Goal: Task Accomplishment & Management: Complete application form

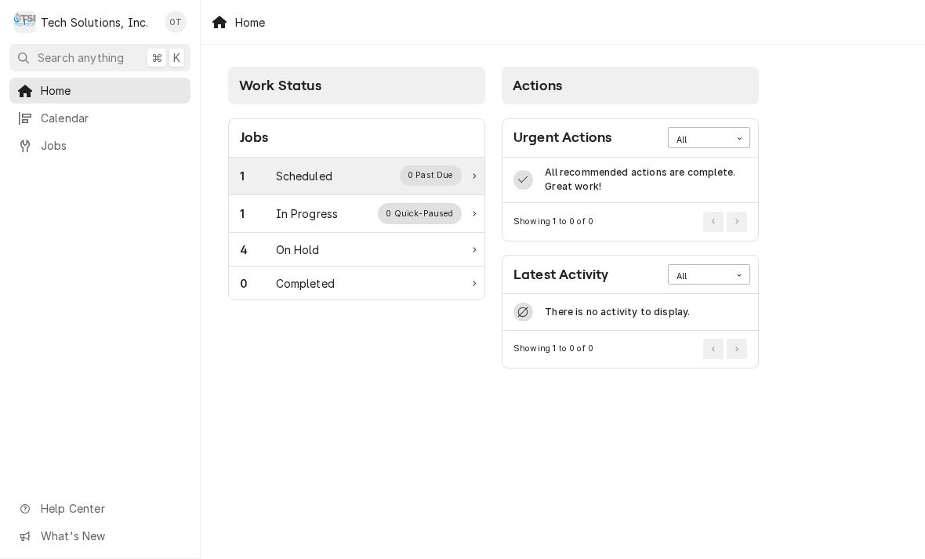
click at [440, 167] on div "0 Past Due" at bounding box center [431, 175] width 63 height 20
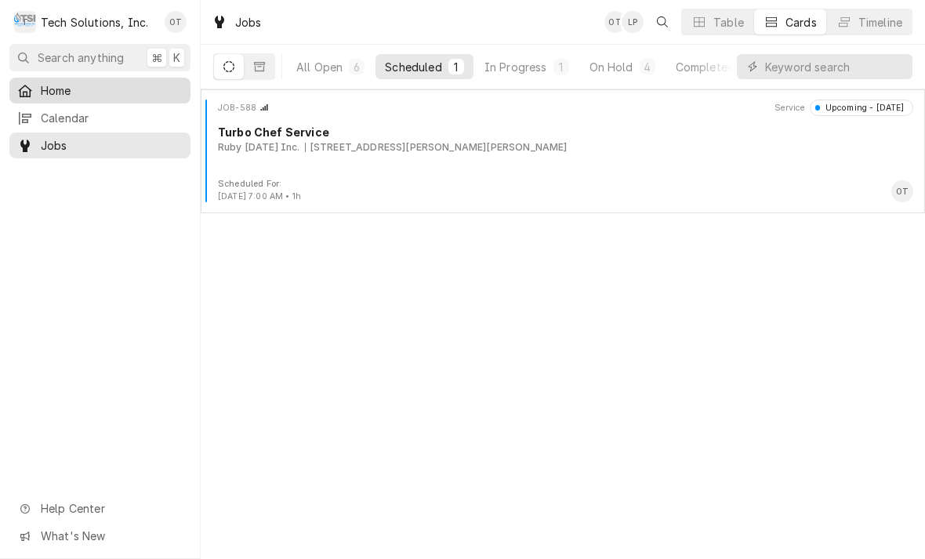
click at [56, 82] on span "Home" at bounding box center [112, 90] width 142 height 16
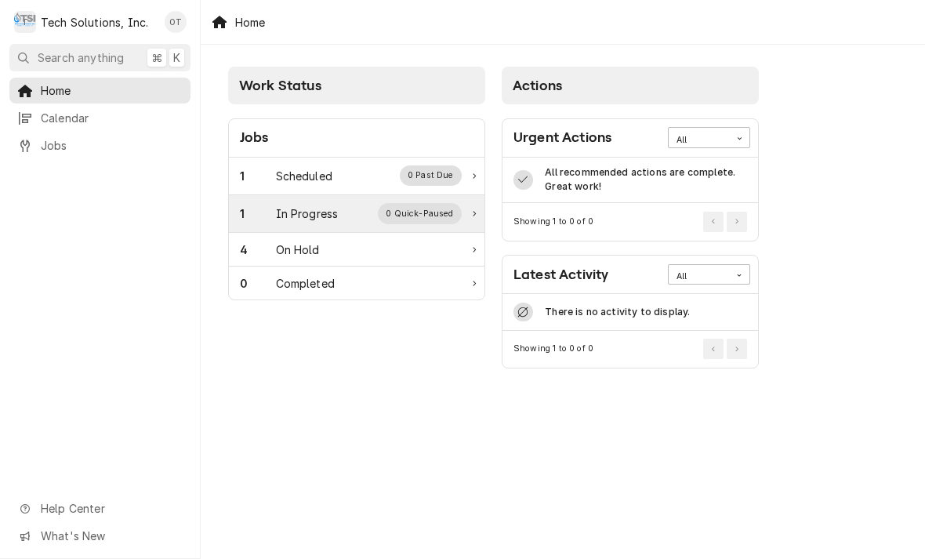
click at [432, 212] on div "0 Quick-Paused" at bounding box center [420, 213] width 84 height 20
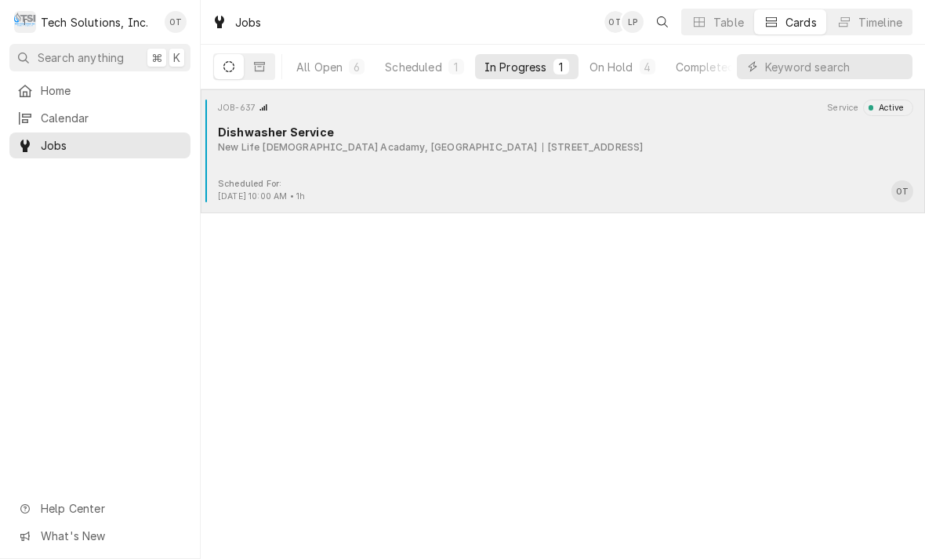
click at [543, 150] on div "899 Broad Street, Summersville, WV 26651" at bounding box center [593, 147] width 101 height 14
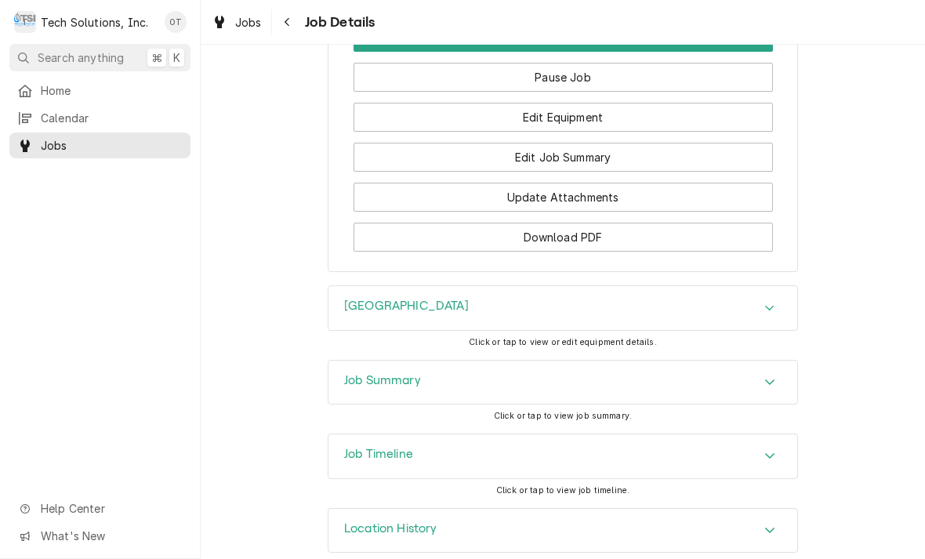
scroll to position [1497, 0]
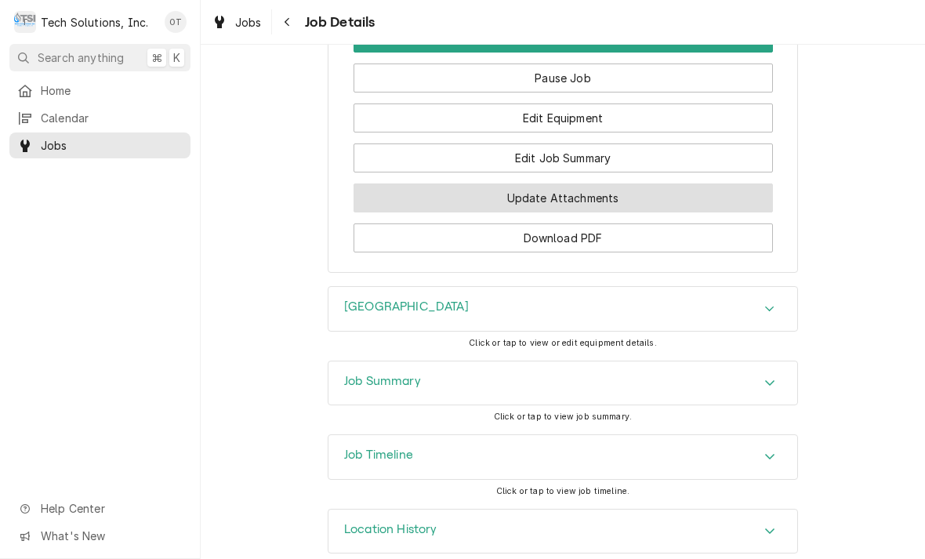
click at [573, 183] on button "Update Attachments" at bounding box center [563, 197] width 419 height 29
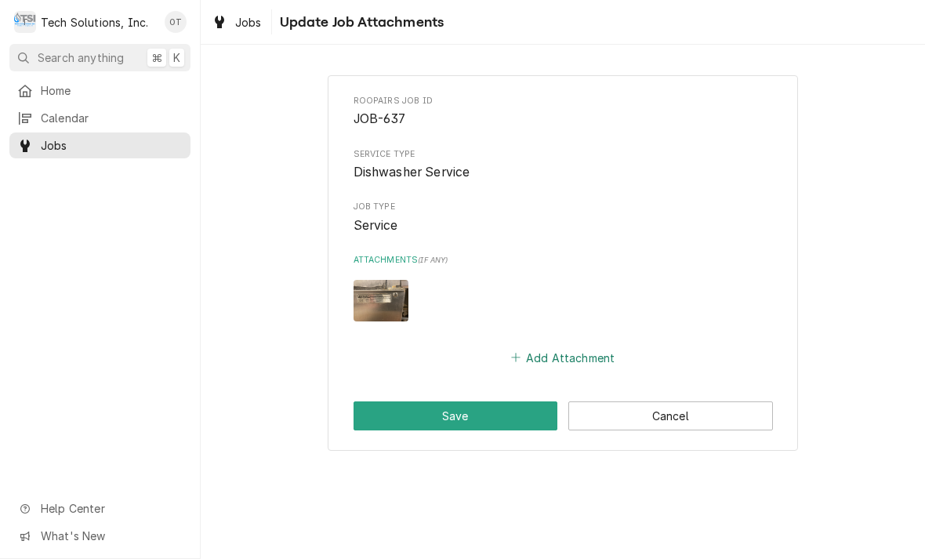
click at [559, 354] on button "Add Attachment" at bounding box center [563, 358] width 110 height 22
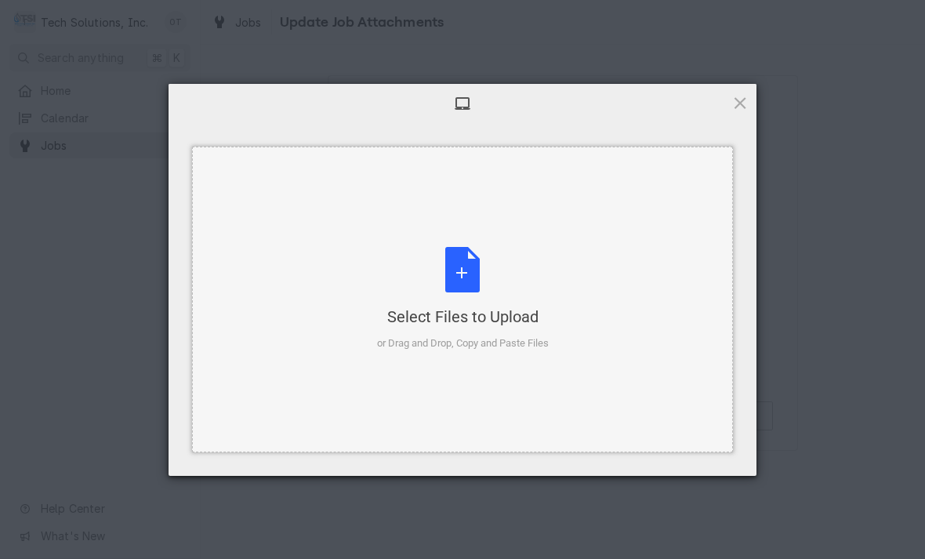
click at [468, 276] on div "Select Files to Upload or Drag and Drop, Copy and Paste Files" at bounding box center [463, 299] width 172 height 104
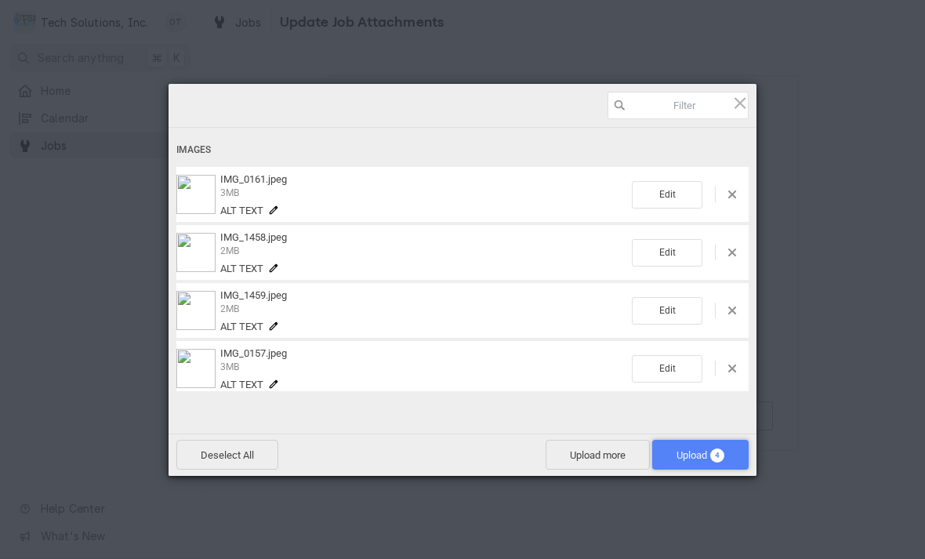
click at [732, 455] on span "Upload 4" at bounding box center [700, 455] width 96 height 30
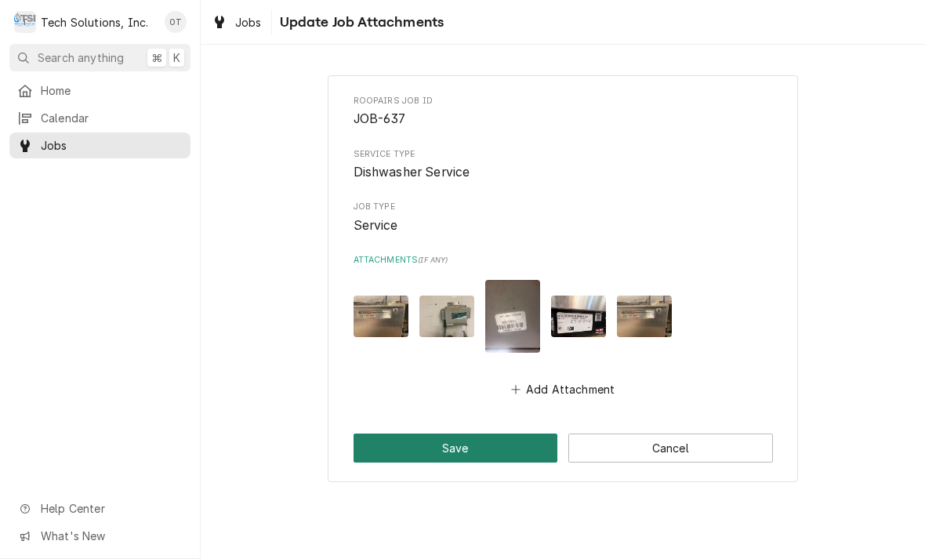
click at [457, 445] on button "Save" at bounding box center [456, 448] width 205 height 29
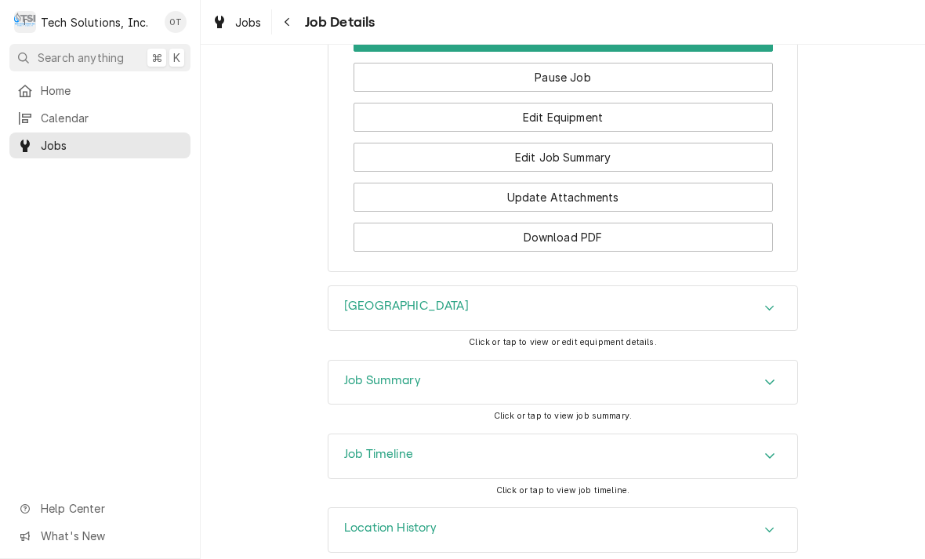
scroll to position [1533, 0]
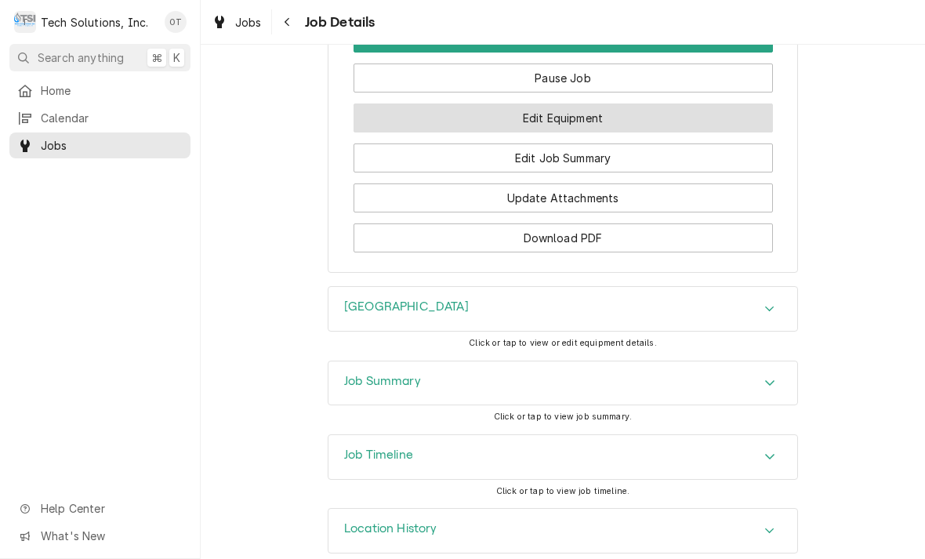
click at [569, 103] on button "Edit Equipment" at bounding box center [563, 117] width 419 height 29
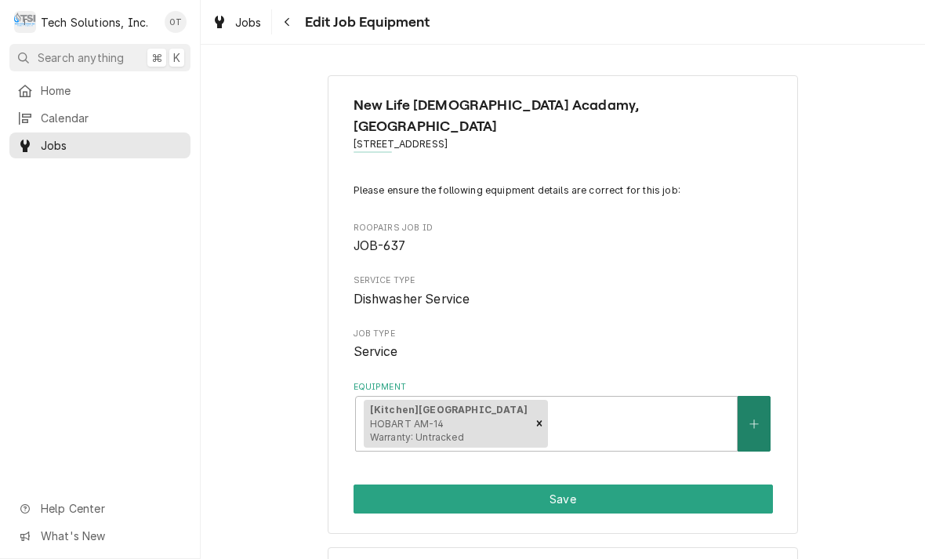
click at [751, 419] on icon "Create New Equipment" at bounding box center [753, 424] width 9 height 11
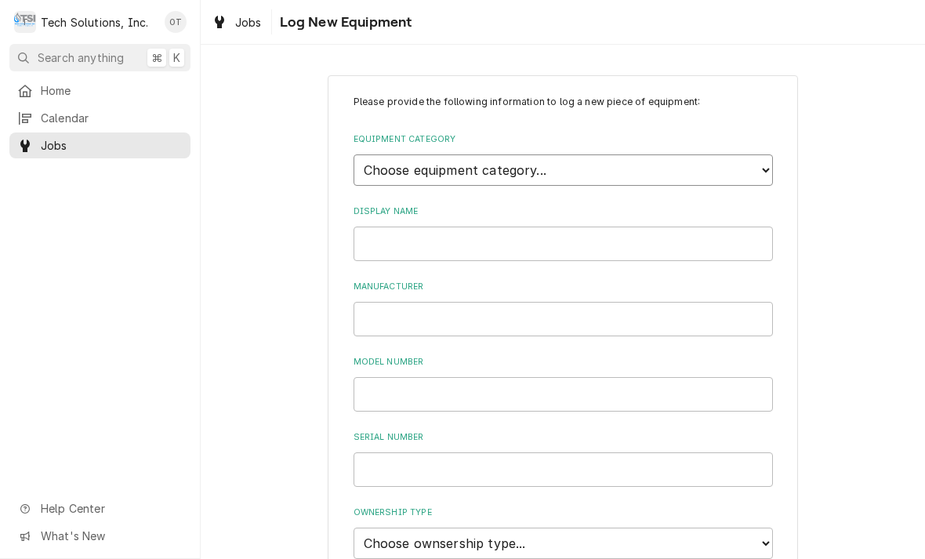
click at [760, 158] on select "Choose equipment category... Cooking Equipment Fryers Ice Machines Ovens and Ra…" at bounding box center [563, 169] width 419 height 31
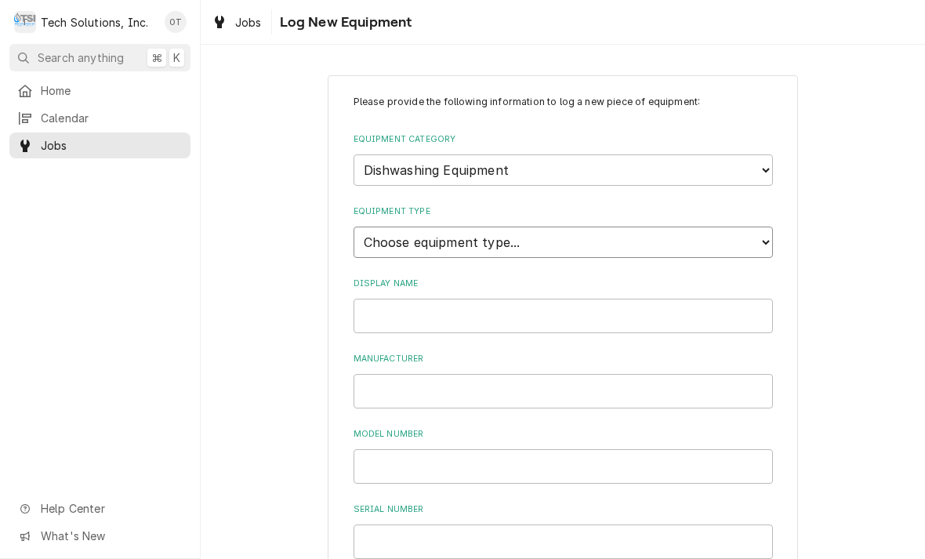
click at [764, 229] on select "Choose equipment type... Burnisher Dishtable Dishwasher Garbage Disposer Glass …" at bounding box center [563, 242] width 419 height 31
click at [771, 154] on select "Choose equipment category... Cooking Equipment Fryers Ice Machines Ovens and Ra…" at bounding box center [563, 169] width 419 height 31
click at [553, 159] on select "Choose equipment category... Cooking Equipment Fryers Ice Machines Ovens and Ra…" at bounding box center [563, 169] width 419 height 31
click at [829, 207] on div "Please provide the following information to log a new piece of equipment: Equip…" at bounding box center [563, 560] width 724 height 999
click at [556, 227] on select "Choose equipment type... Burnisher Dishtable Dishwasher Garbage Disposer Glass …" at bounding box center [563, 242] width 419 height 31
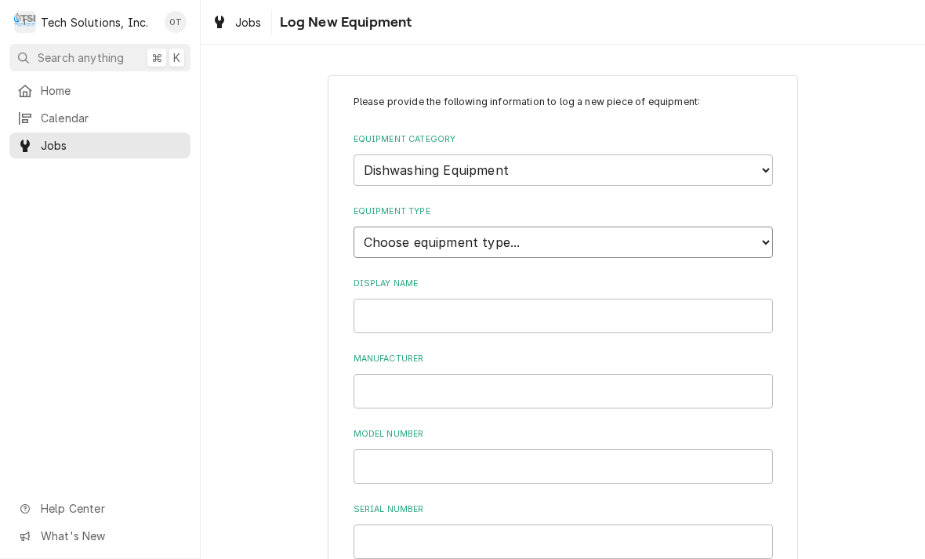
scroll to position [10, 0]
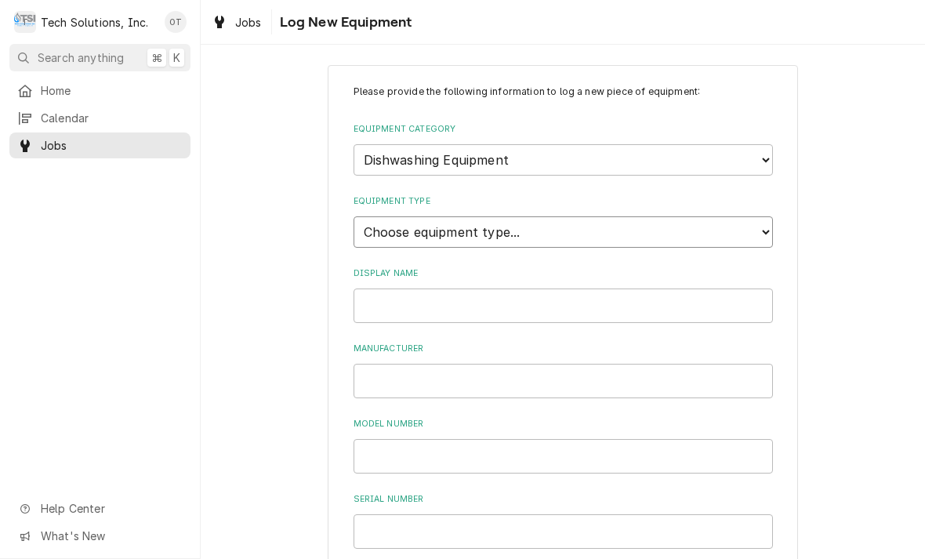
click at [378, 216] on select "Choose equipment type... Burnisher Dishtable Dishwasher Garbage Disposer Glass …" at bounding box center [563, 231] width 419 height 31
click at [758, 154] on select "Choose equipment category... Cooking Equipment Fryers Ice Machines Ovens and Ra…" at bounding box center [563, 159] width 419 height 31
select select "0"
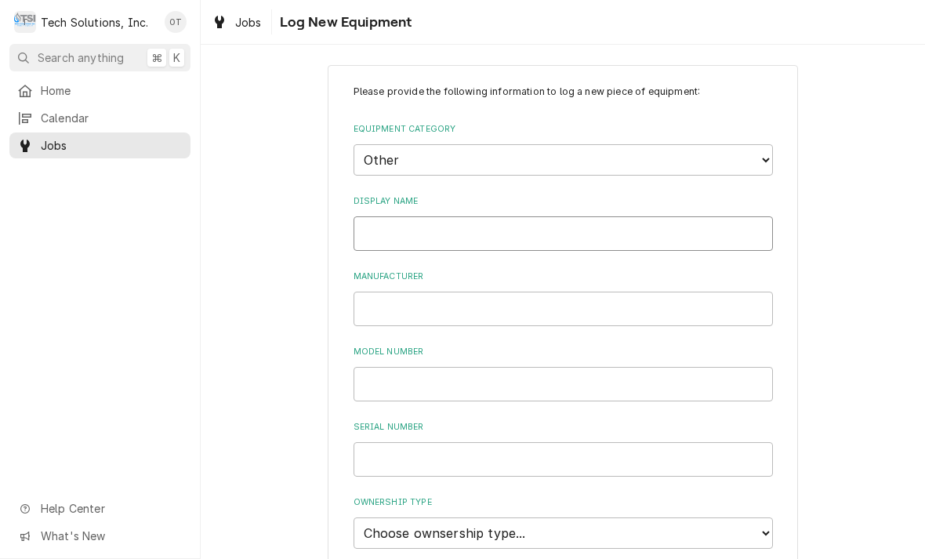
click at [398, 227] on input "Display Name" at bounding box center [563, 233] width 419 height 34
type input "HATCVO"
click at [381, 300] on input "Manufacturer" at bounding box center [563, 309] width 419 height 34
type input "HATCO"
click at [391, 370] on input "Model Number" at bounding box center [563, 384] width 419 height 34
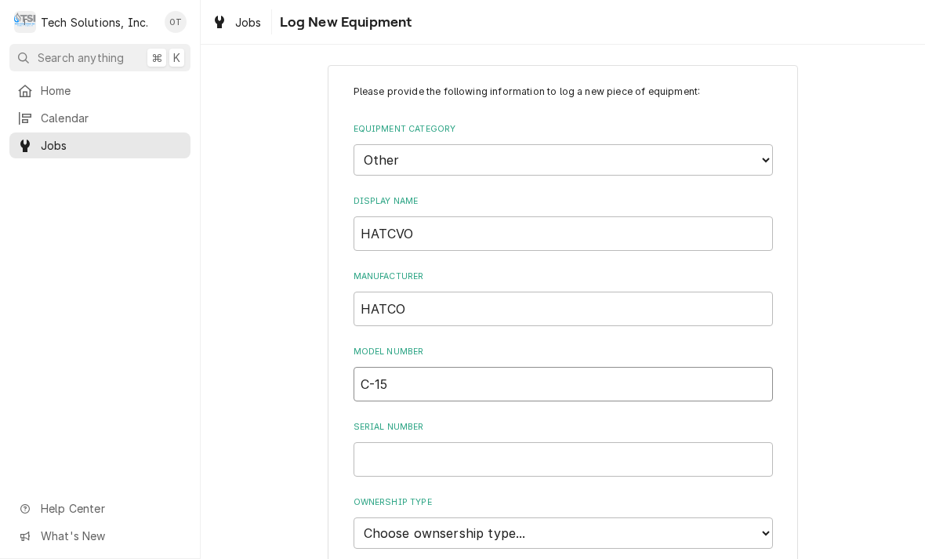
type input "C-15"
click at [395, 442] on input "Serial Number" at bounding box center [563, 459] width 419 height 34
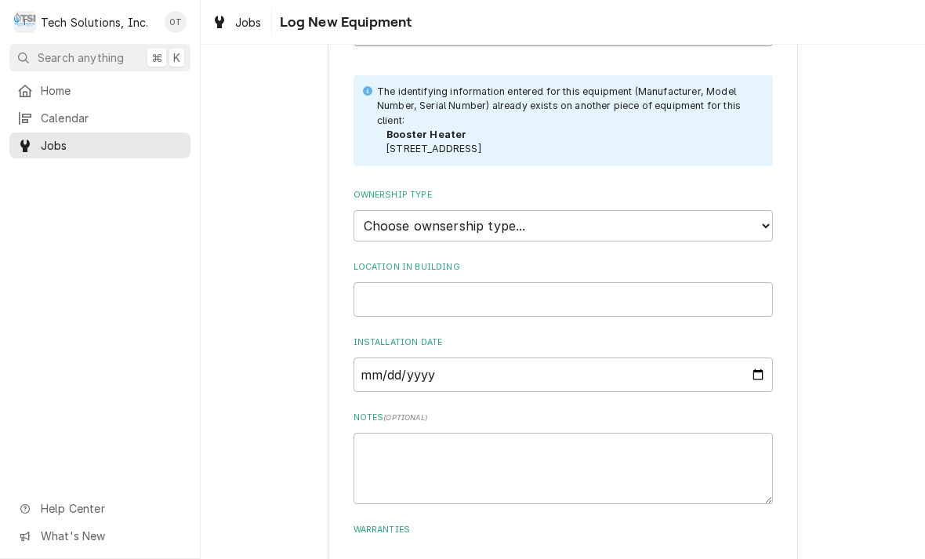
scroll to position [442, 0]
type input "2249712233"
click at [540, 126] on li "Booster Heater 899 Broad Street, Summersville, WV 26651" at bounding box center [571, 140] width 370 height 29
click at [472, 126] on li "Booster Heater 899 Broad Street, Summersville, WV 26651" at bounding box center [571, 140] width 370 height 29
click at [762, 209] on select "Choose ownsership type... Unknown Owned Leased Rented" at bounding box center [563, 224] width 419 height 31
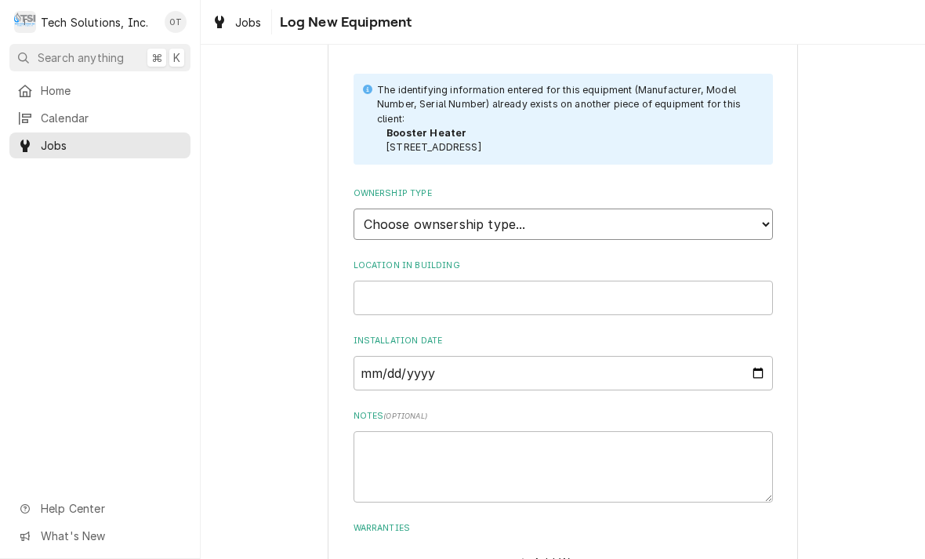
select select "1"
click at [405, 281] on input "Location in Building" at bounding box center [563, 298] width 419 height 34
type input "Kitchen massage dishwasher"
click at [405, 356] on input "Installation Date" at bounding box center [563, 373] width 419 height 34
type input "2022-08-27"
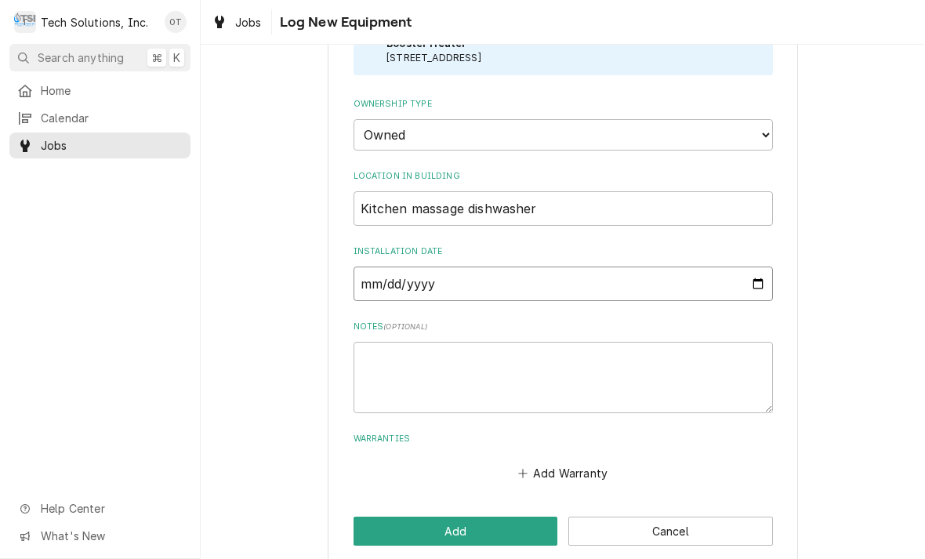
scroll to position [531, 0]
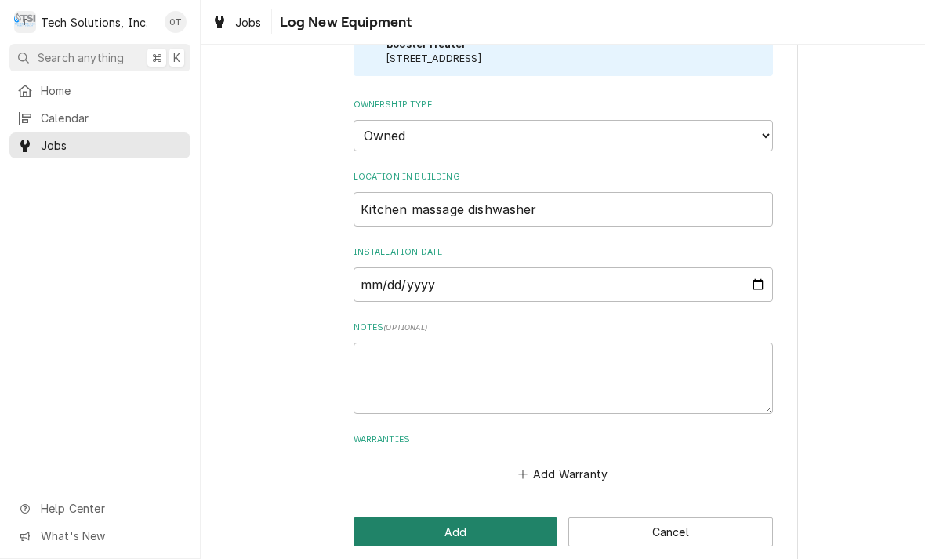
click at [465, 517] on button "Add" at bounding box center [456, 531] width 205 height 29
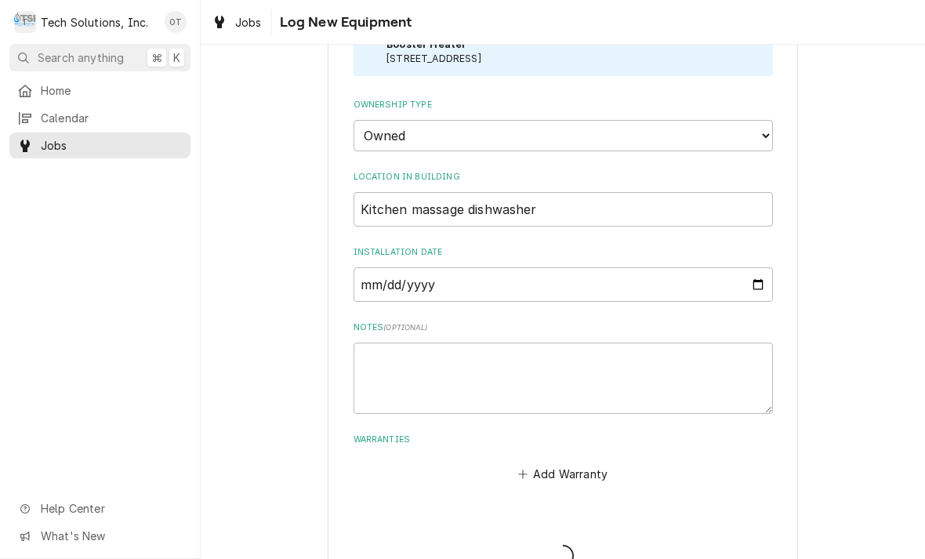
scroll to position [375, 0]
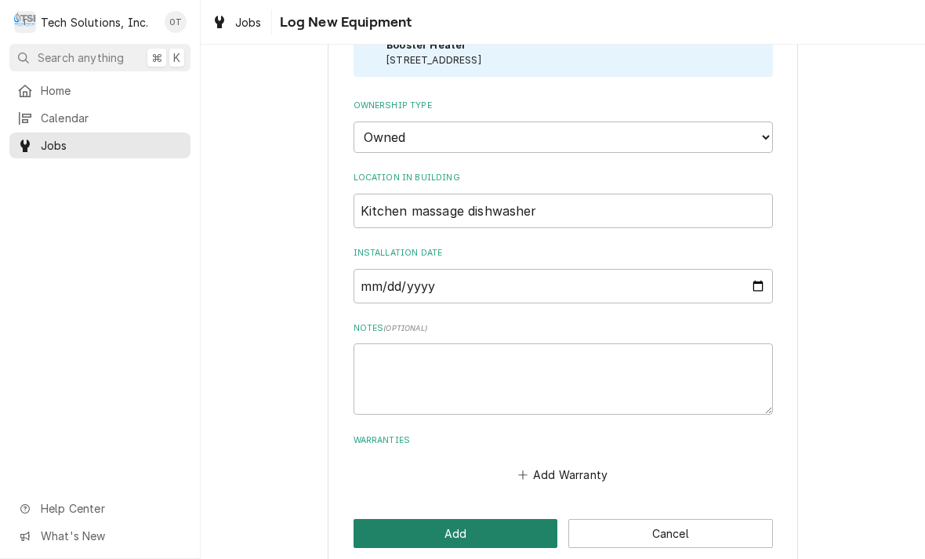
click at [461, 519] on button "Add" at bounding box center [456, 533] width 205 height 29
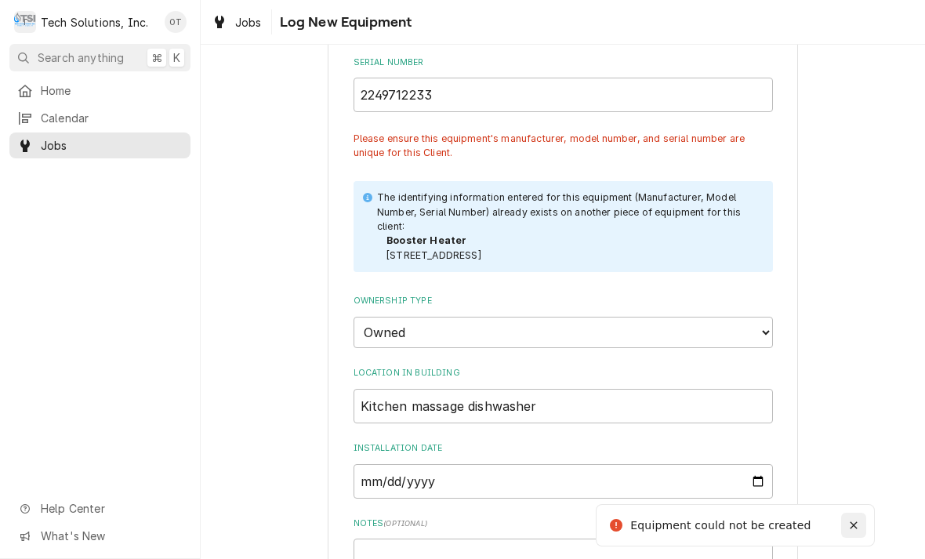
click at [858, 522] on icon "Notifications alt+T" at bounding box center [853, 525] width 11 height 11
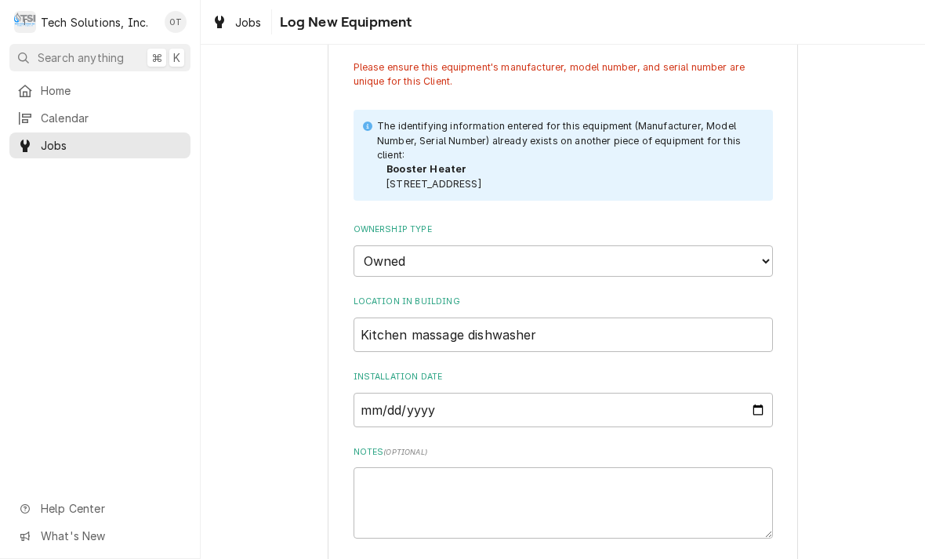
scroll to position [447, 0]
click at [422, 162] on strong "Booster Heater" at bounding box center [426, 168] width 80 height 12
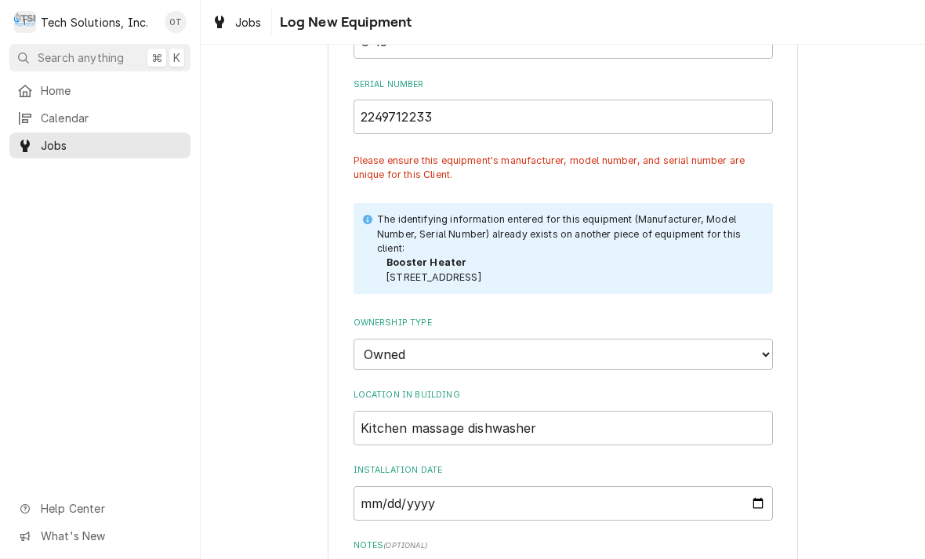
scroll to position [352, 0]
click at [381, 213] on p "The identifying information entered for this equipment (Manufacturer, Model Num…" at bounding box center [567, 234] width 380 height 43
click at [401, 230] on p "The identifying information entered for this equipment (Manufacturer, Model Num…" at bounding box center [567, 234] width 380 height 43
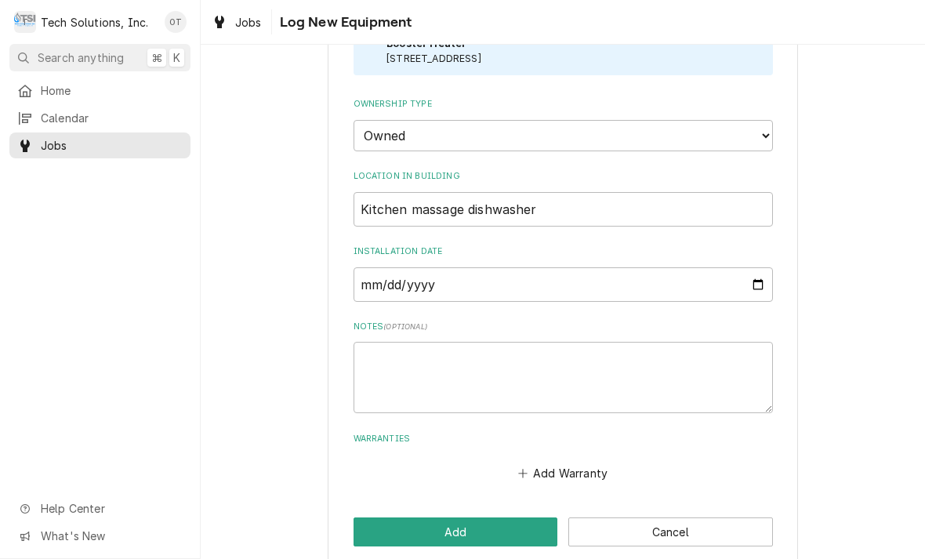
scroll to position [570, 0]
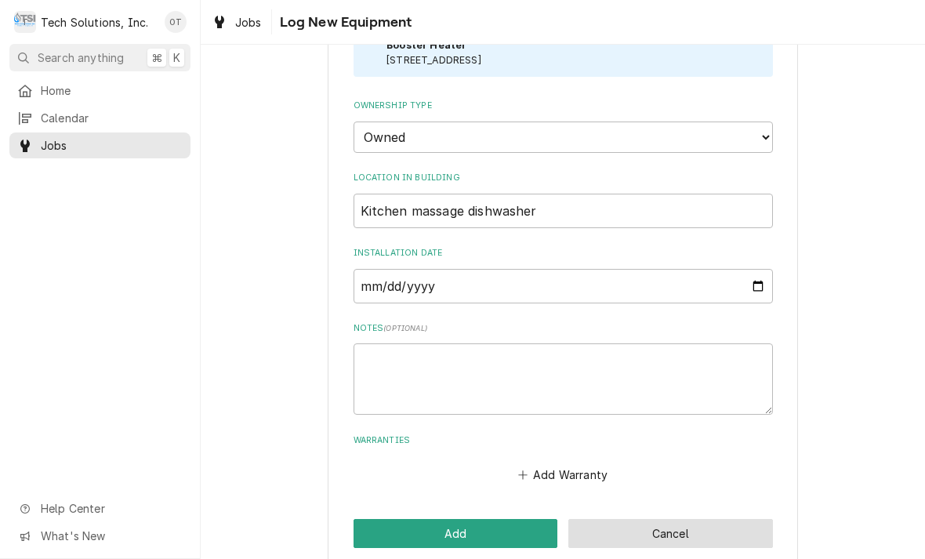
click at [669, 519] on button "Cancel" at bounding box center [670, 533] width 205 height 29
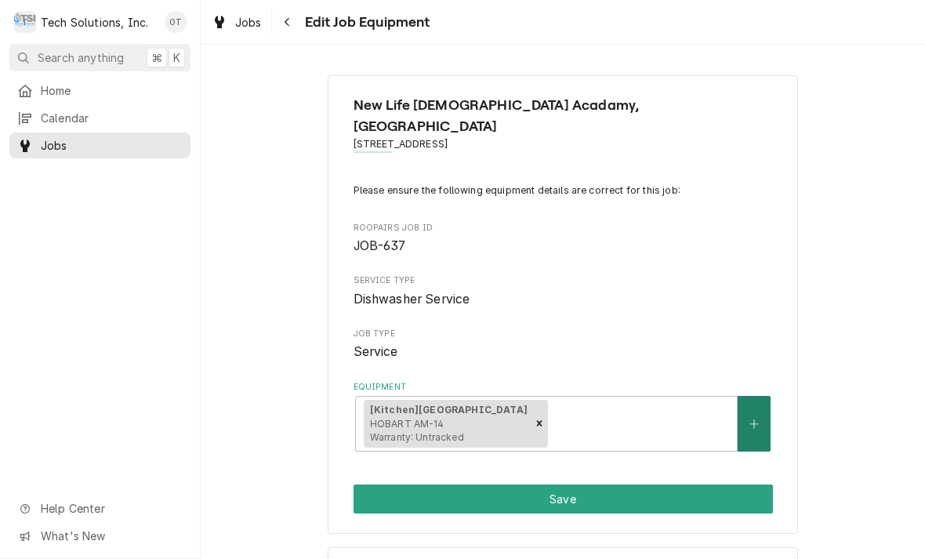
click at [759, 419] on icon "Create New Equipment" at bounding box center [753, 424] width 9 height 11
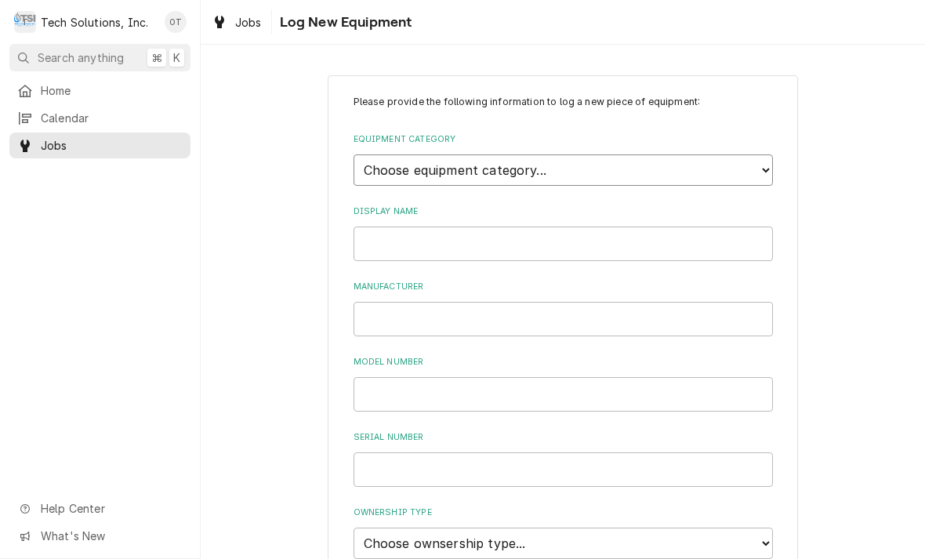
click at [767, 154] on select "Choose equipment category... Cooking Equipment Fryers Ice Machines Ovens and Ra…" at bounding box center [563, 169] width 419 height 31
click at [917, 175] on div "Please provide the following information to log a new piece of equipment: Equip…" at bounding box center [563, 524] width 724 height 927
click at [764, 163] on select "Choose equipment category... Cooking Equipment Fryers Ice Machines Ovens and Ra…" at bounding box center [563, 169] width 419 height 31
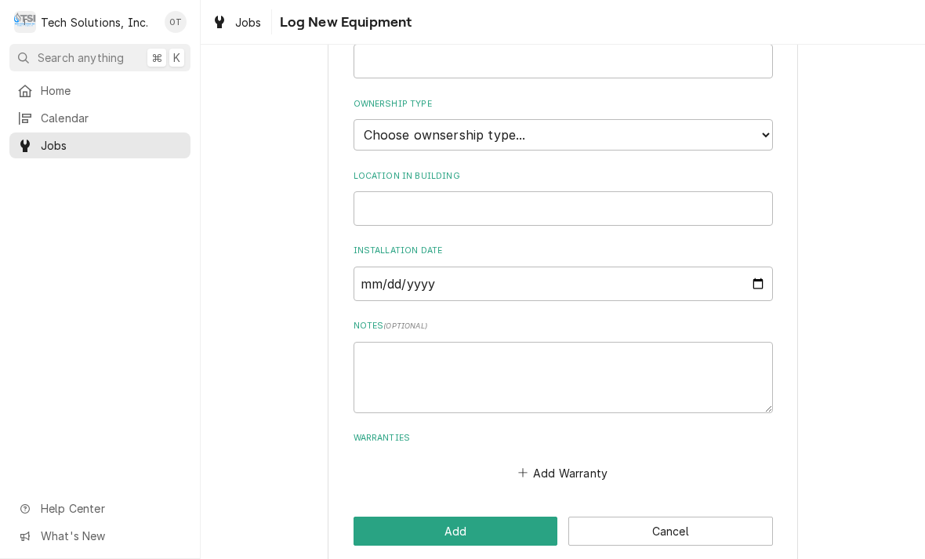
scroll to position [408, 0]
click at [680, 492] on div "Please provide the following information to log a new piece of equipment: Equip…" at bounding box center [563, 116] width 470 height 899
click at [674, 517] on button "Cancel" at bounding box center [670, 531] width 205 height 29
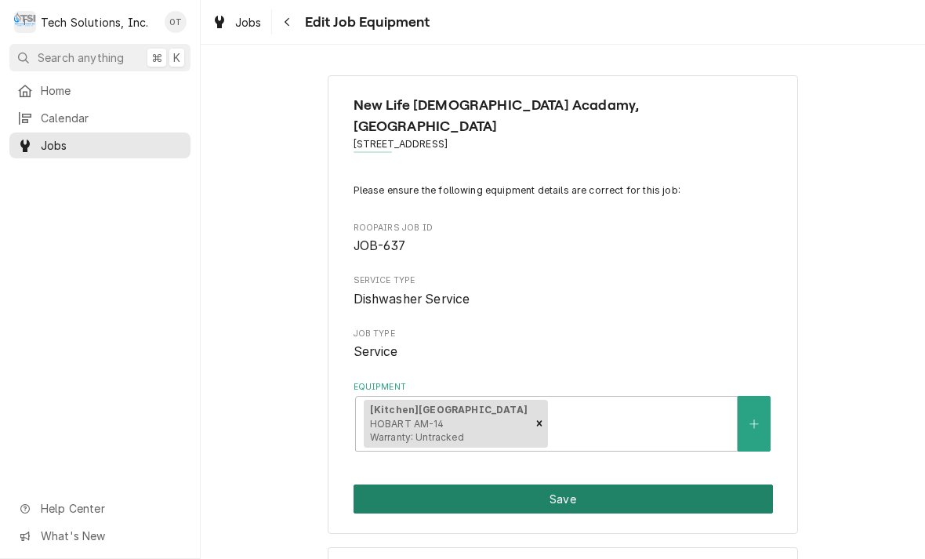
click at [571, 484] on button "Save" at bounding box center [563, 498] width 419 height 29
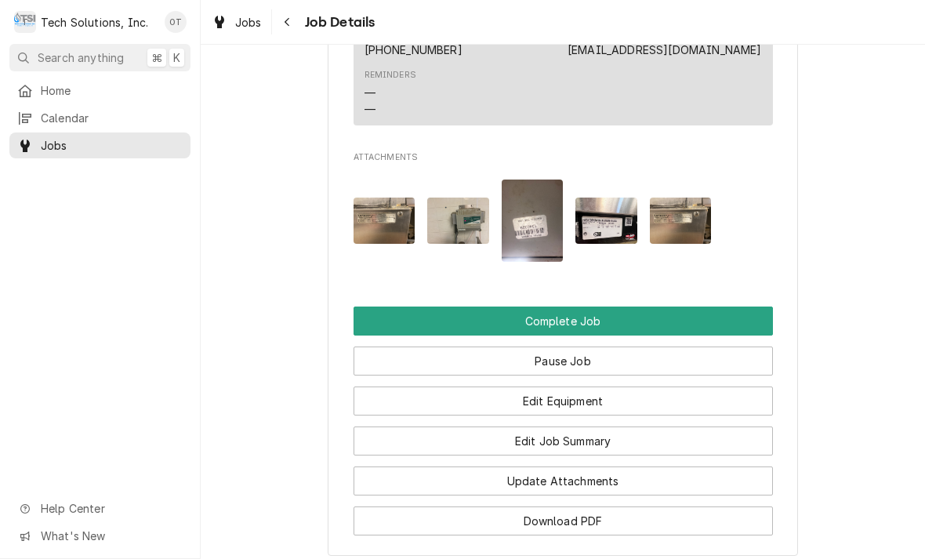
scroll to position [1251, 0]
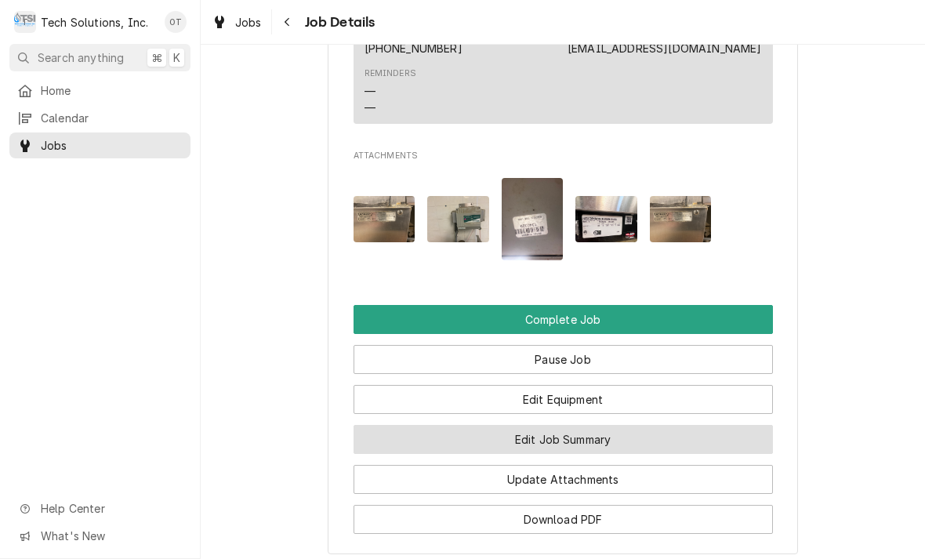
click at [557, 425] on button "Edit Job Summary" at bounding box center [563, 439] width 419 height 29
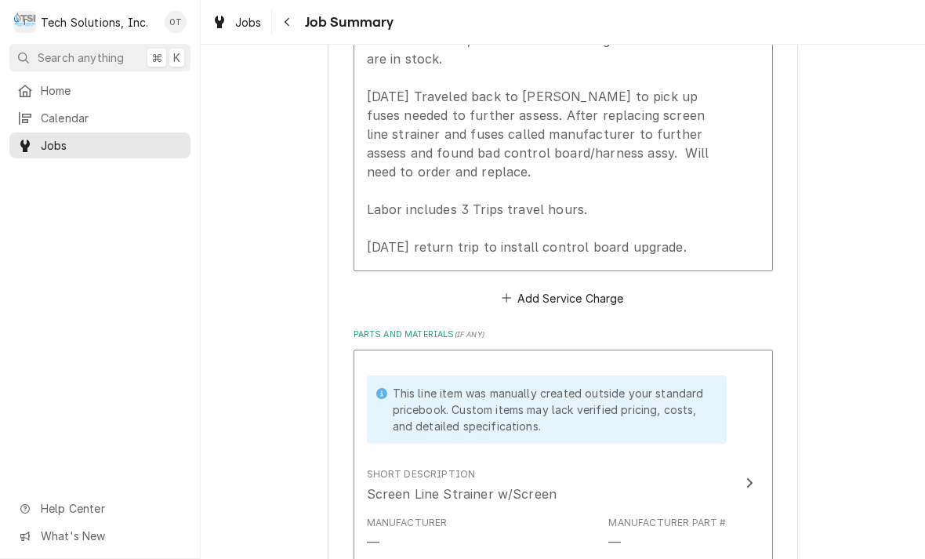
scroll to position [695, 0]
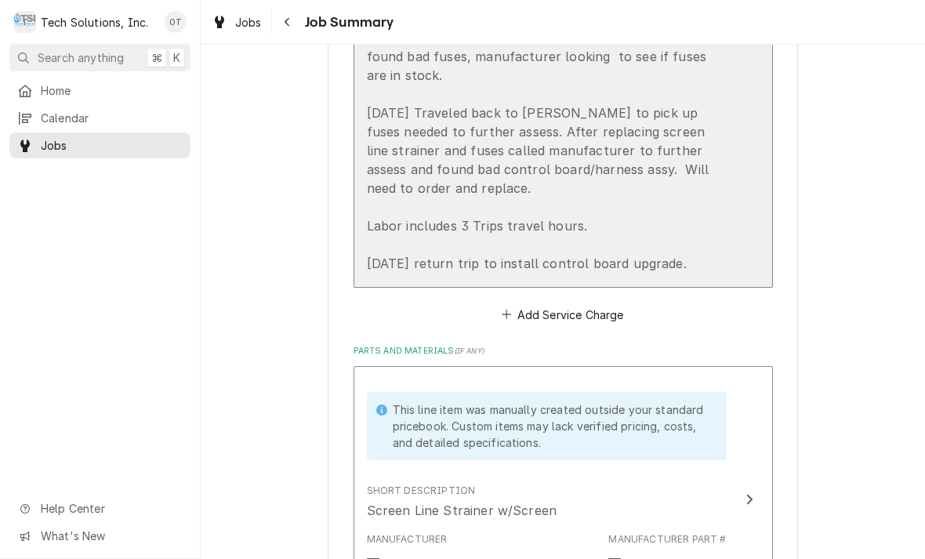
click at [703, 220] on div "[DATE] Assessed unit and found multiple issues, need to order and replace scree…" at bounding box center [547, 113] width 360 height 320
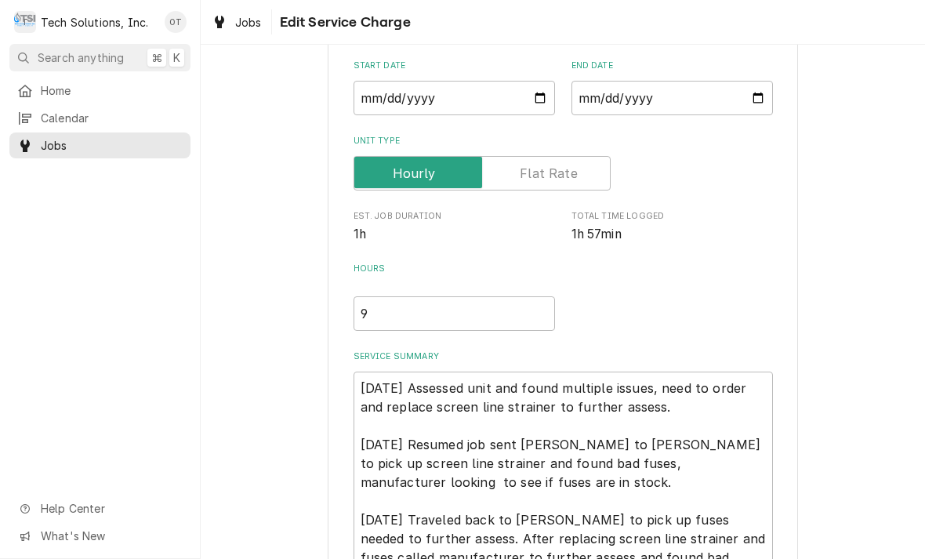
type textarea "x"
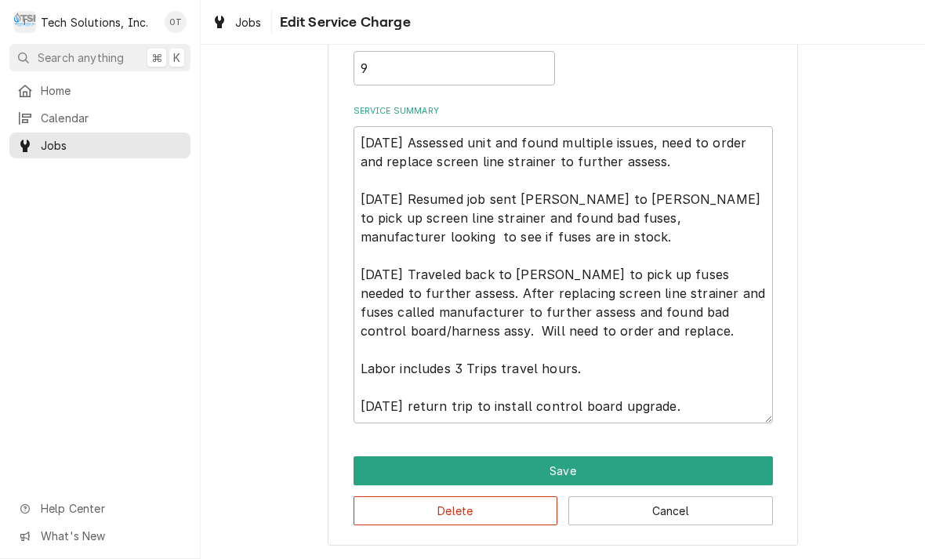
scroll to position [390, 0]
click at [700, 388] on textarea "[DATE] Assessed unit and found multiple issues, need to order and replace scree…" at bounding box center [563, 274] width 419 height 297
click at [705, 395] on textarea "8/21/25 Assessed unit and found multiple issues, need to order and replace scre…" at bounding box center [563, 274] width 419 height 297
type textarea "8/21/25 Assessed unit and found multiple issues, need to order and replace scre…"
type textarea "x"
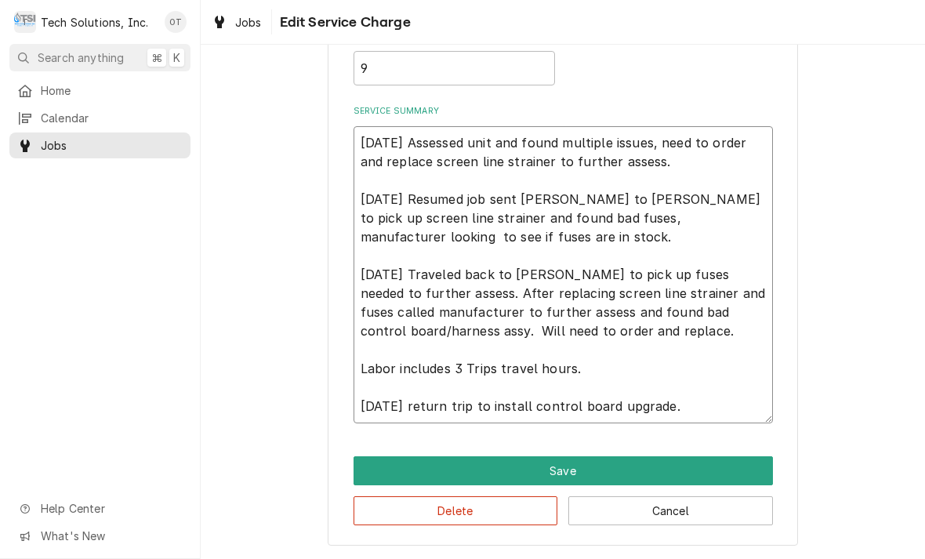
type textarea "8/21/25 Assessed unit and found multiple issues, need to order and replace scre…"
type textarea "x"
type textarea "8/21/25 Assessed unit and found multiple issues, need to order and replace scre…"
type textarea "x"
type textarea "8/21/25 Assessed unit and found multiple issues, need to order and replace scre…"
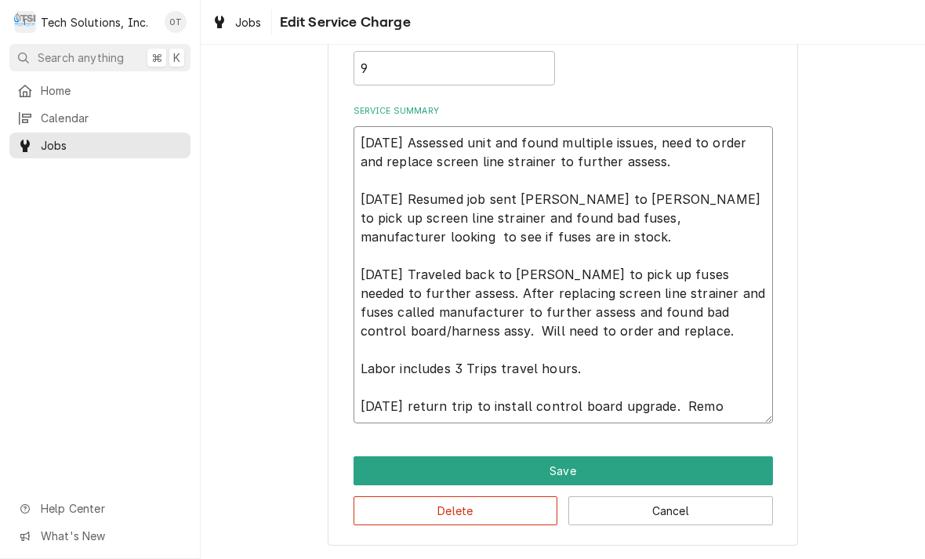
type textarea "x"
type textarea "8/21/25 Assessed unit and found multiple issues, need to order and replace scre…"
type textarea "x"
type textarea "8/21/25 Assessed unit and found multiple issues, need to order and replace scre…"
type textarea "x"
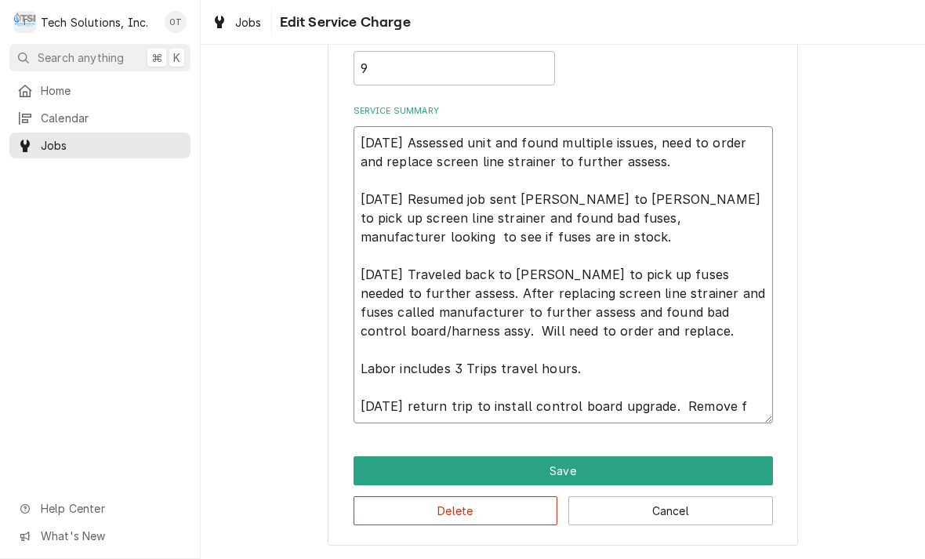
type textarea "8/21/25 Assessed unit and found multiple issues, need to order and replace scre…"
type textarea "x"
type textarea "8/21/25 Assessed unit and found multiple issues, need to order and replace scre…"
type textarea "x"
type textarea "8/21/25 Assessed unit and found multiple issues, need to order and replace scre…"
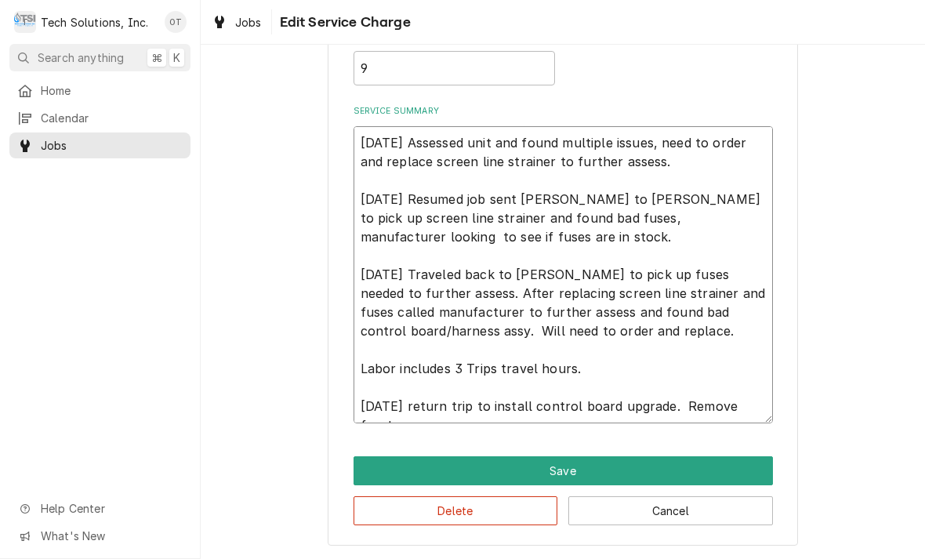
type textarea "x"
type textarea "8/21/25 Assessed unit and found multiple issues, need to order and replace scre…"
type textarea "x"
type textarea "8/21/25 Assessed unit and found multiple issues, need to order and replace scre…"
type textarea "x"
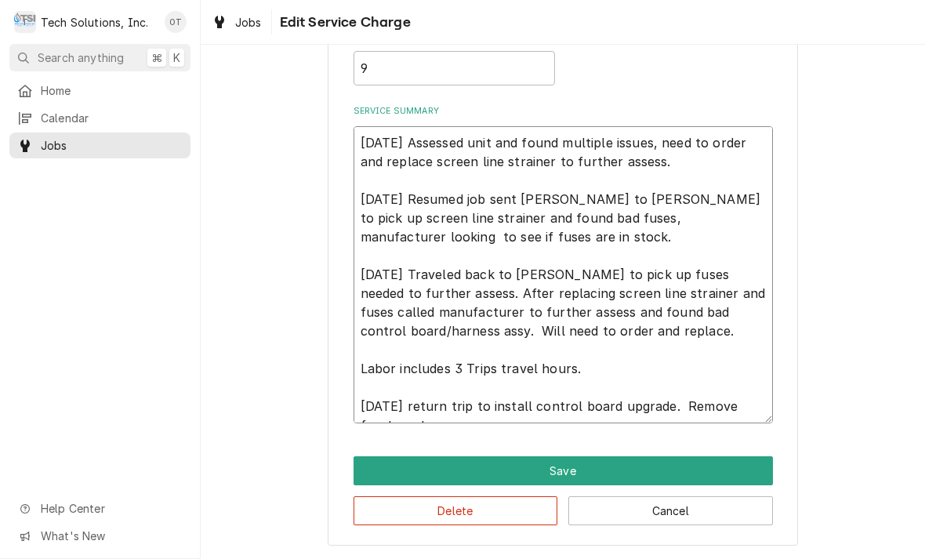
type textarea "8/21/25 Assessed unit and found multiple issues, need to order and replace scre…"
type textarea "x"
type textarea "8/21/25 Assessed unit and found multiple issues, need to order and replace scre…"
type textarea "x"
type textarea "8/21/25 Assessed unit and found multiple issues, need to order and replace scre…"
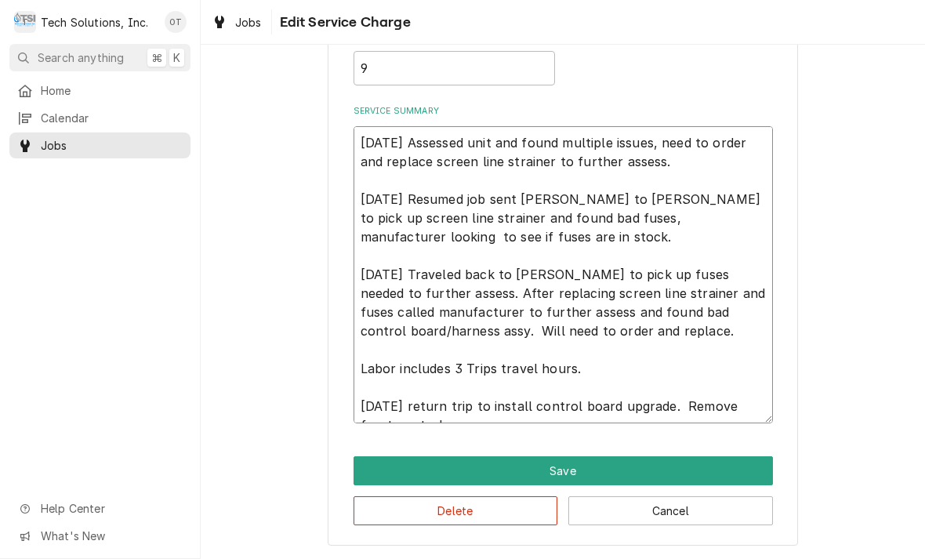
type textarea "x"
type textarea "8/21/25 Assessed unit and found multiple issues, need to order and replace scre…"
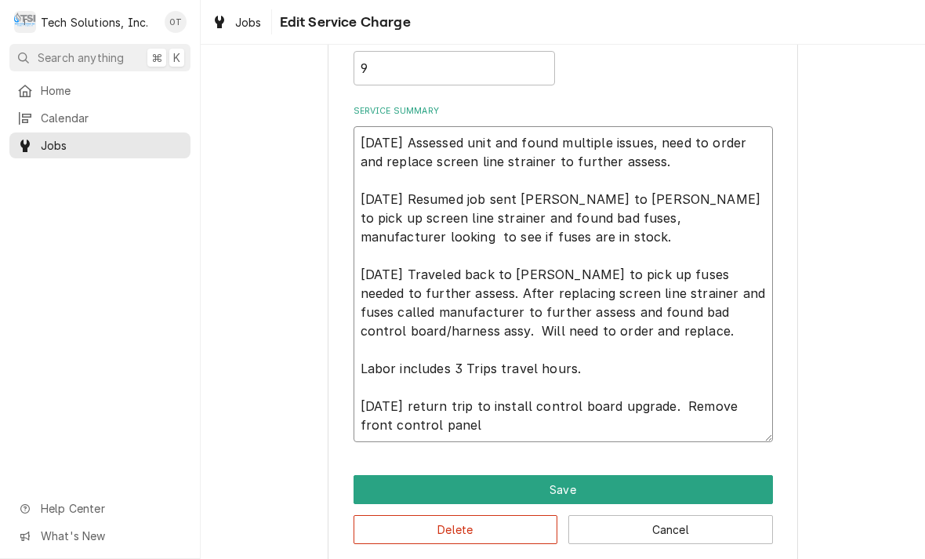
type textarea "x"
type textarea "8/21/25 Assessed unit and found multiple issues, need to order and replace scre…"
type textarea "x"
type textarea "8/21/25 Assessed unit and found multiple issues, need to order and replace scre…"
click at [463, 421] on textarea "8/21/25 Assessed unit and found multiple issues, need to order and replace scre…" at bounding box center [563, 284] width 419 height 316
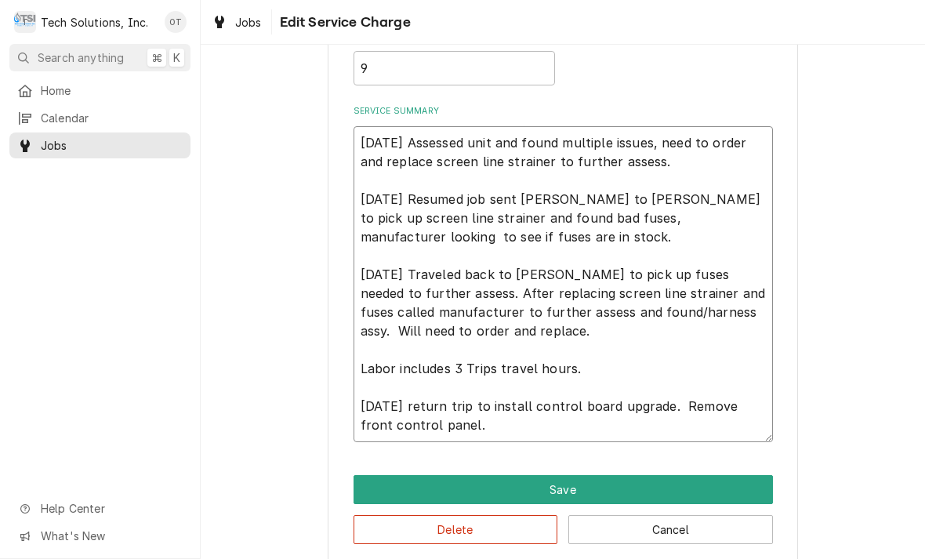
type textarea "x"
type textarea "8/21/25 Assessed unit and found multiple issues, need to order and replace scre…"
type textarea "x"
type textarea "8/21/25 Assessed unit and found multiple issues, need to order and replace scre…"
type textarea "x"
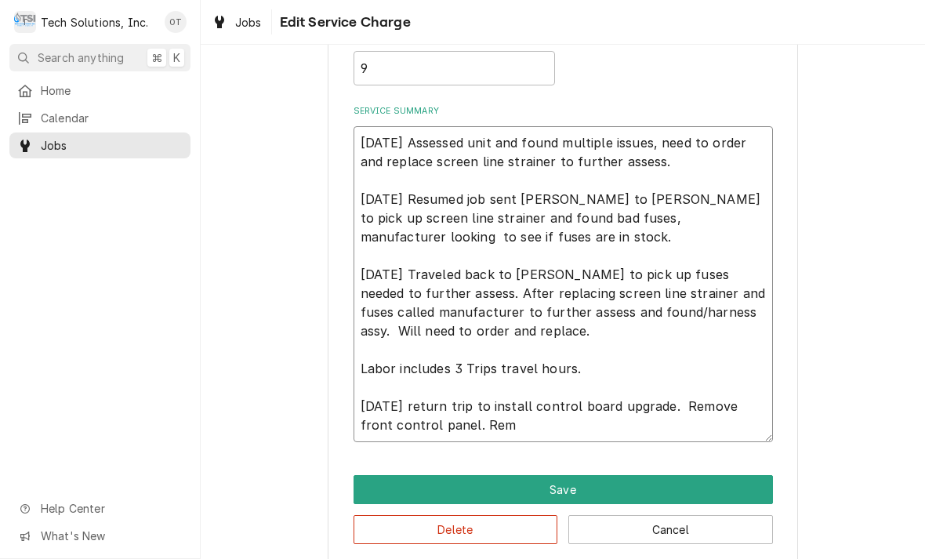
type textarea "8/21/25 Assessed unit and found multiple issues, need to order and replace scre…"
type textarea "x"
type textarea "8/21/25 Assessed unit and found multiple issues, need to order and replace scre…"
type textarea "x"
type textarea "8/21/25 Assessed unit and found multiple issues, need to order and replace scre…"
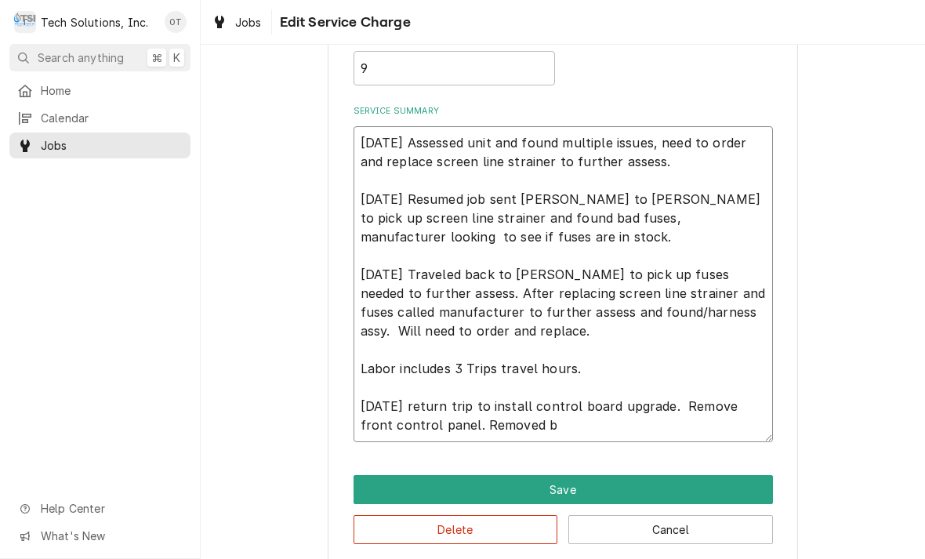
type textarea "x"
type textarea "8/21/25 Assessed unit and found multiple issues, need to order and replace scre…"
type textarea "x"
type textarea "8/21/25 Assessed unit and found multiple issues, need to order and replace scre…"
type textarea "x"
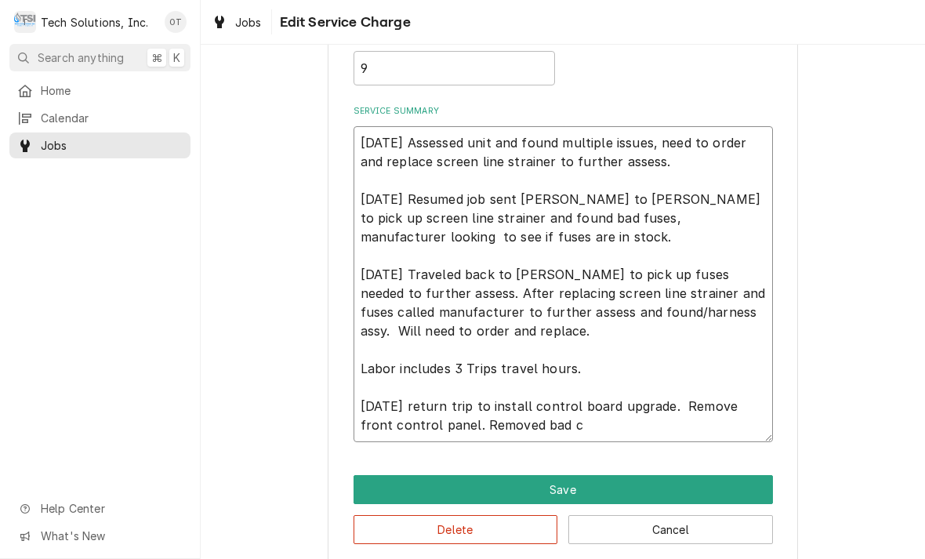
type textarea "8/21/25 Assessed unit and found multiple issues, need to order and replace scre…"
type textarea "x"
type textarea "8/21/25 Assessed unit and found multiple issues, need to order and replace scre…"
type textarea "x"
type textarea "8/21/25 Assessed unit and found multiple issues, need to order and replace scre…"
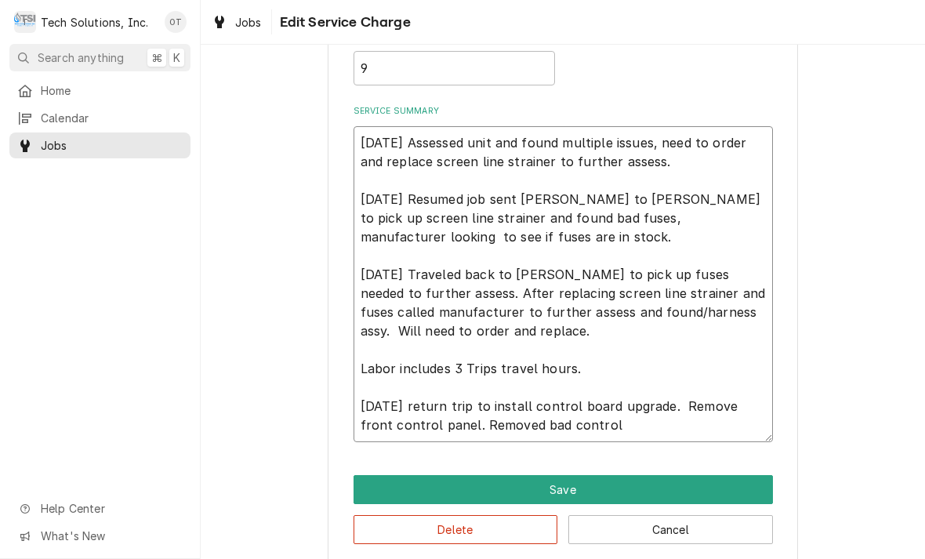
type textarea "x"
type textarea "8/21/25 Assessed unit and found multiple issues, need to order and replace scre…"
type textarea "x"
type textarea "8/21/25 Assessed unit and found multiple issues, need to order and replace scre…"
type textarea "x"
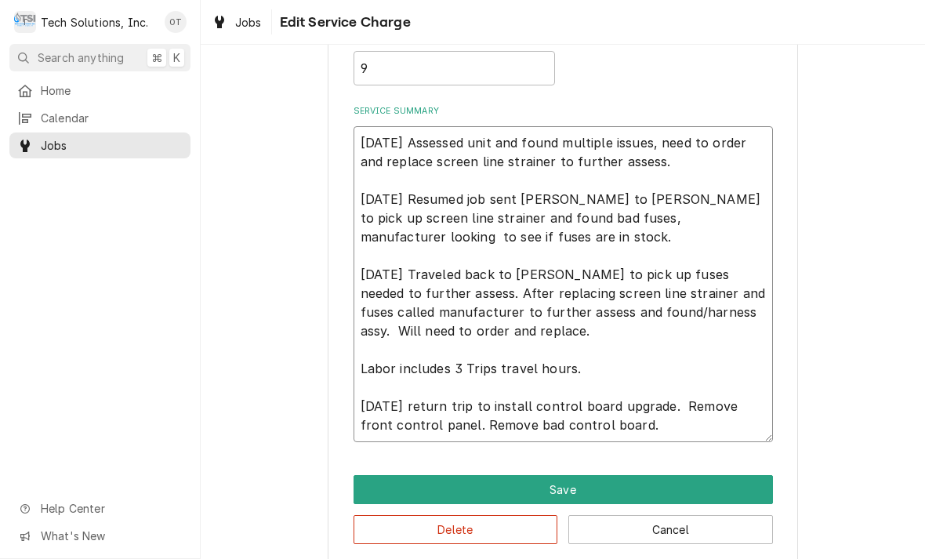
type textarea "8/21/25 Assessed unit and found multiple issues, need to order and replace scre…"
type textarea "x"
type textarea "8/21/25 Assessed unit and found multiple issues, need to order and replace scre…"
type textarea "x"
type textarea "8/21/25 Assessed unit and found multiple issues, need to order and replace scre…"
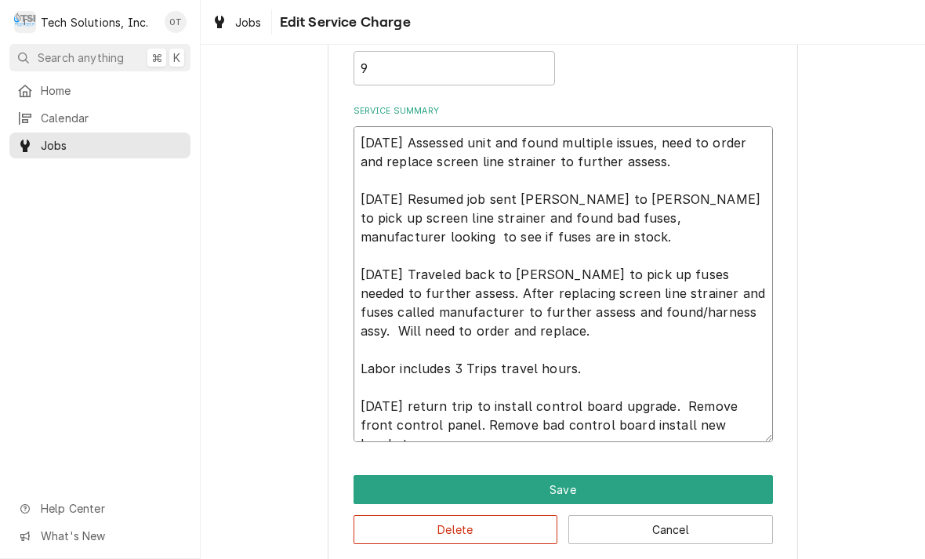
type textarea "x"
type textarea "8/21/25 Assessed unit and found multiple issues, need to order and replace scre…"
type textarea "x"
type textarea "8/21/25 Assessed unit and found multiple issues, need to order and replace scre…"
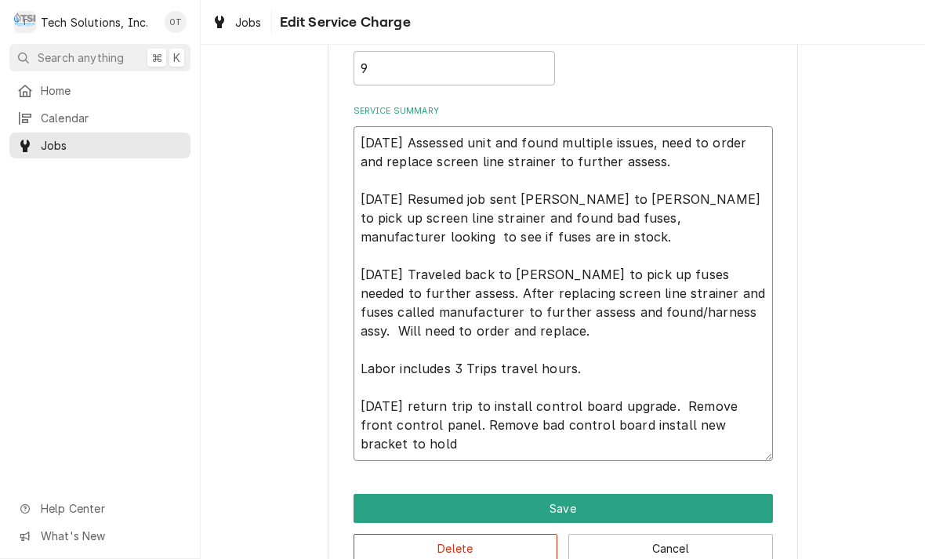
type textarea "x"
type textarea "8/21/25 Assessed unit and found multiple issues, need to order and replace scre…"
type textarea "x"
type textarea "8/21/25 Assessed unit and found multiple issues, need to order and replace scre…"
type textarea "x"
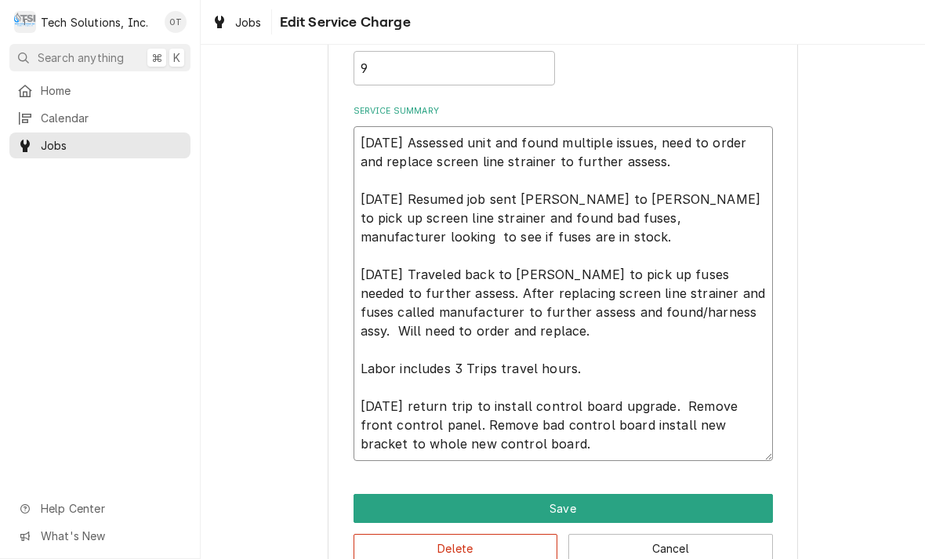
type textarea "8/21/25 Assessed unit and found multiple issues, need to order and replace scre…"
type textarea "x"
type textarea "8/21/25 Assessed unit and found multiple issues, need to order and replace scre…"
type textarea "x"
type textarea "8/21/25 Assessed unit and found multiple issues, need to order and replace scre…"
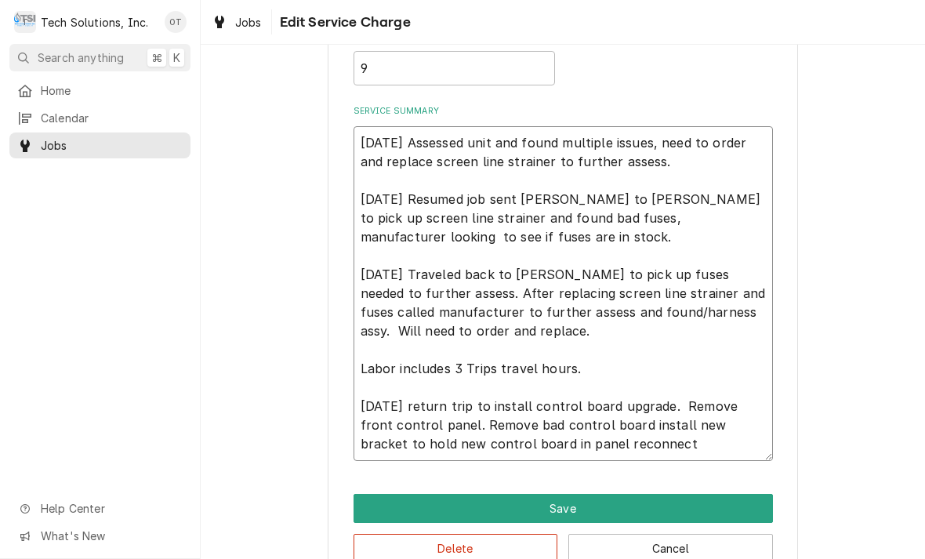
type textarea "x"
type textarea "8/21/25 Assessed unit and found multiple issues, need to order and replace scre…"
type textarea "x"
type textarea "8/21/25 Assessed unit and found multiple issues, need to order and replace scre…"
type textarea "x"
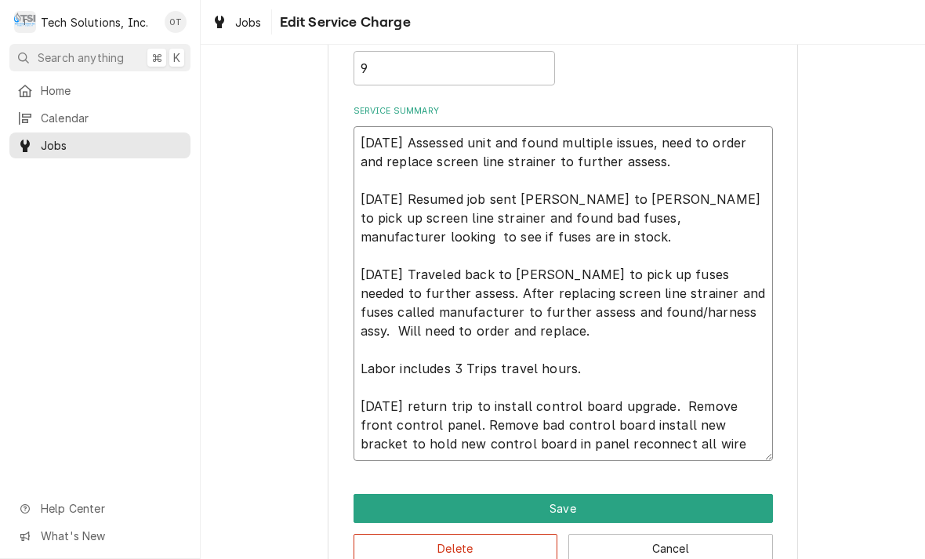
type textarea "8/21/25 Assessed unit and found multiple issues, need to order and replace scre…"
type textarea "x"
type textarea "8/21/25 Assessed unit and found multiple issues, need to order and replace scre…"
type textarea "x"
type textarea "8/21/25 Assessed unit and found multiple issues, need to order and replace scre…"
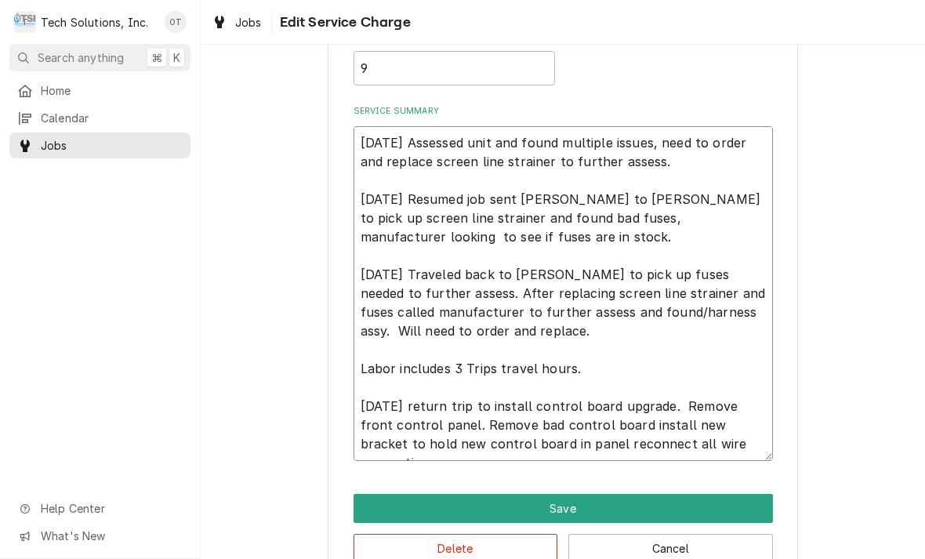
type textarea "x"
type textarea "8/21/25 Assessed unit and found multiple issues, need to order and replace scre…"
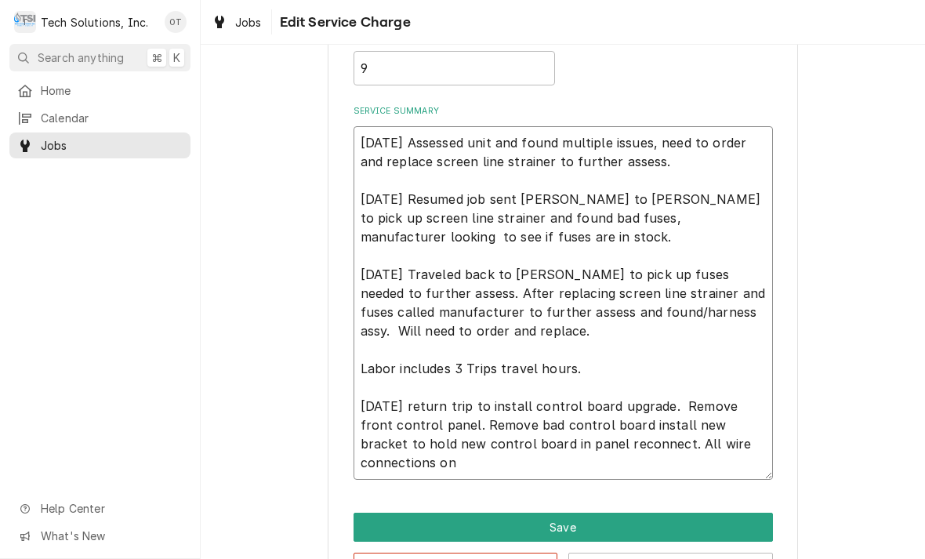
type textarea "x"
type textarea "8/21/25 Assessed unit and found multiple issues, need to order and replace scre…"
type textarea "x"
type textarea "8/21/25 Assessed unit and found multiple issues, need to order and replace scre…"
type textarea "x"
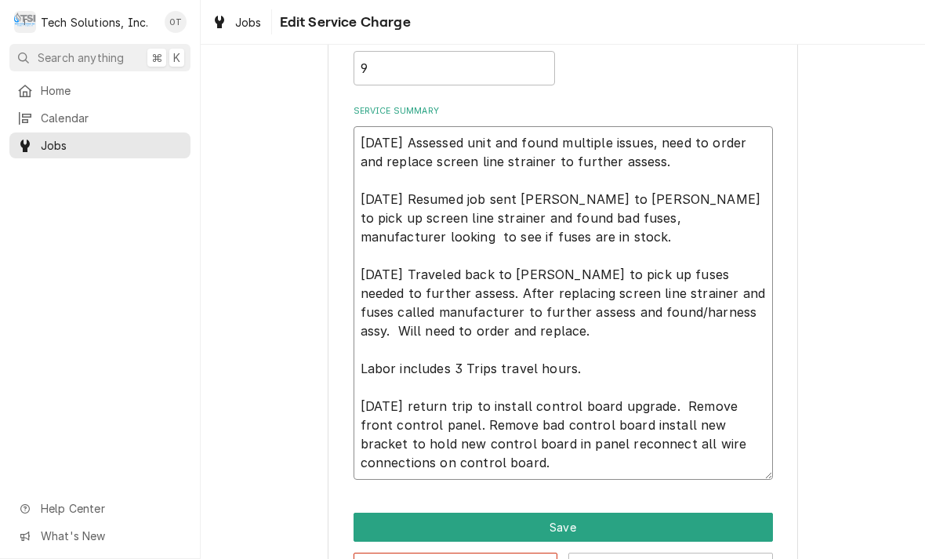
type textarea "8/21/25 Assessed unit and found multiple issues, need to order and replace scre…"
type textarea "x"
type textarea "8/21/25 Assessed unit and found multiple issues, need to order and replace scre…"
type textarea "x"
type textarea "8/21/25 Assessed unit and found multiple issues, need to order and replace scre…"
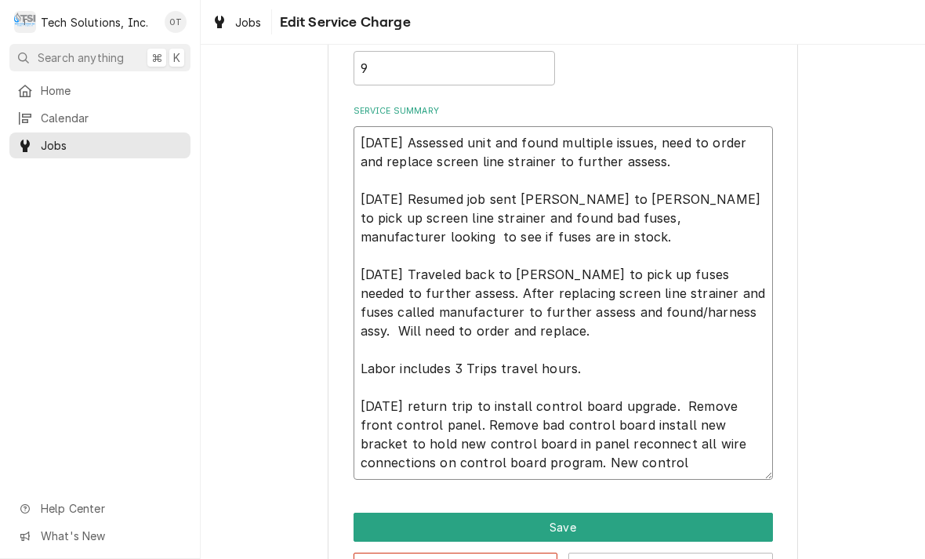
type textarea "x"
type textarea "8/21/25 Assessed unit and found multiple issues, need to order and replace scre…"
type textarea "x"
type textarea "8/21/25 Assessed unit and found multiple issues, need to order and replace scre…"
type textarea "x"
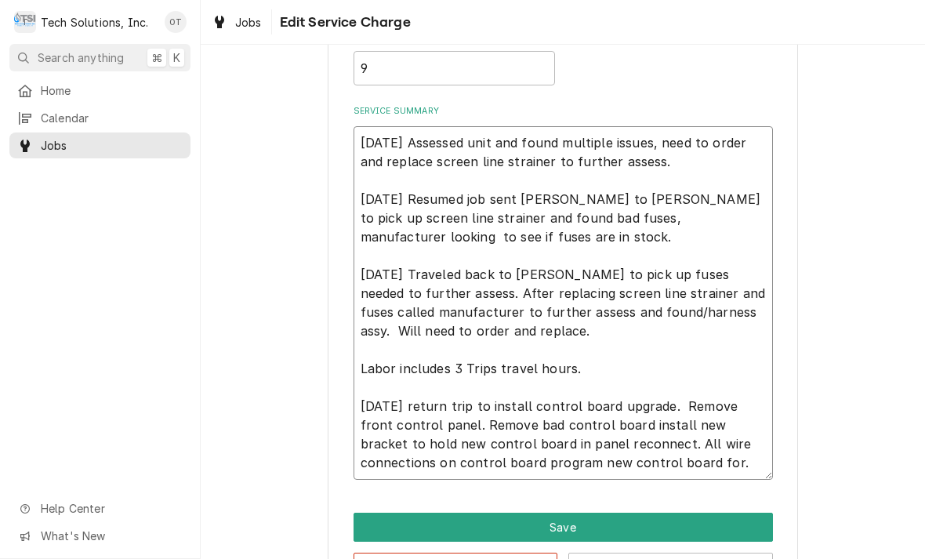
type textarea "8/21/25 Assessed unit and found multiple issues, need to order and replace scre…"
type textarea "x"
type textarea "8/21/25 Assessed unit and found multiple issues, need to order and replace scre…"
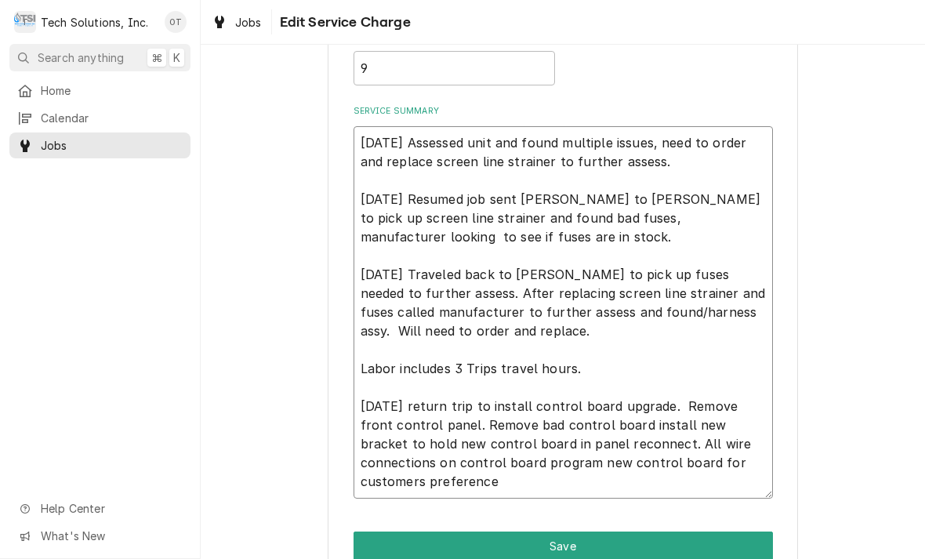
type textarea "x"
type textarea "8/21/25 Assessed unit and found multiple issues, need to order and replace scre…"
type textarea "x"
type textarea "8/21/25 Assessed unit and found multiple issues, need to order and replace scre…"
type textarea "x"
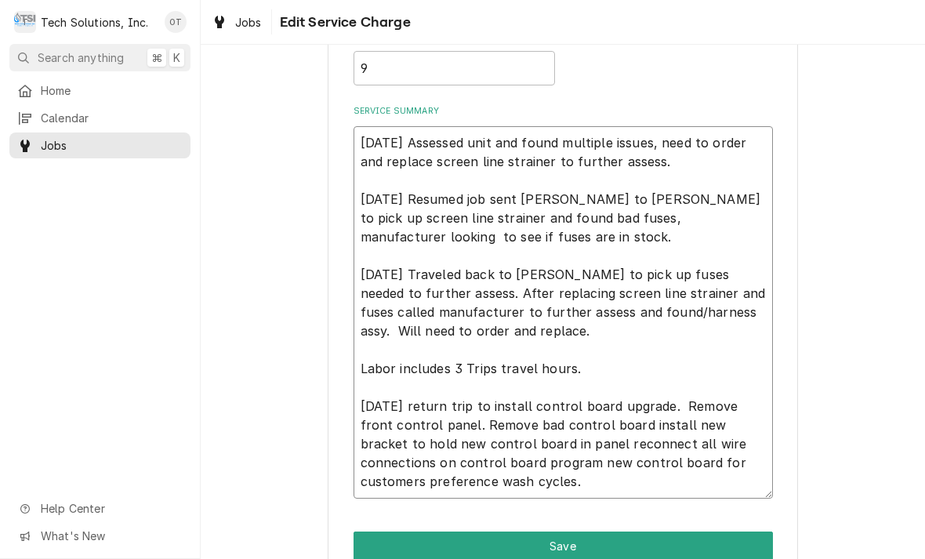
type textarea "8/21/25 Assessed unit and found multiple issues, need to order and replace scre…"
type textarea "x"
type textarea "8/21/25 Assessed unit and found multiple issues, need to order and replace scre…"
type textarea "x"
type textarea "8/21/25 Assessed unit and found multiple issues, need to order and replace scre…"
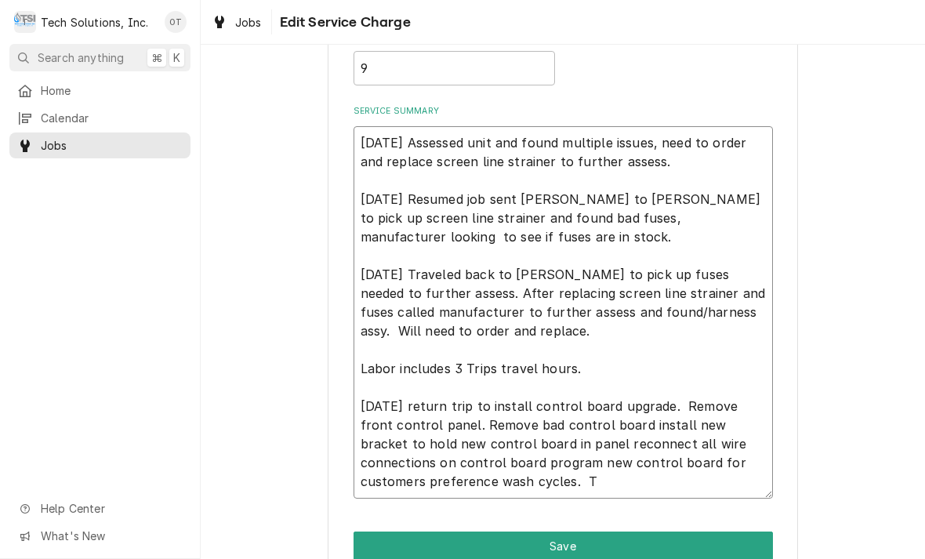
type textarea "x"
type textarea "8/21/25 Assessed unit and found multiple issues, need to order and replace scre…"
type textarea "x"
type textarea "8/21/25 Assessed unit and found multiple issues, need to order and replace scre…"
type textarea "x"
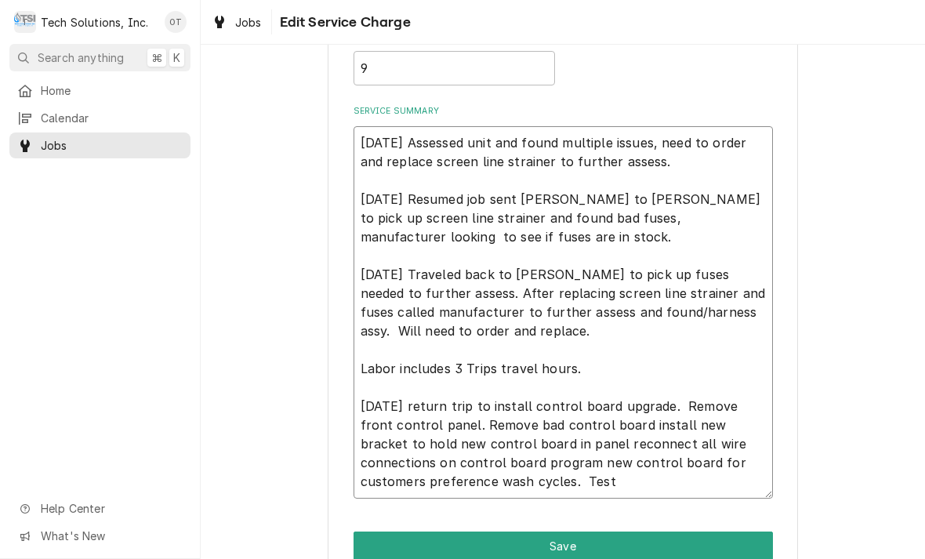
type textarea "8/21/25 Assessed unit and found multiple issues, need to order and replace scre…"
type textarea "x"
type textarea "8/21/25 Assessed unit and found multiple issues, need to order and replace scre…"
type textarea "x"
type textarea "8/21/25 Assessed unit and found multiple issues, need to order and replace scre…"
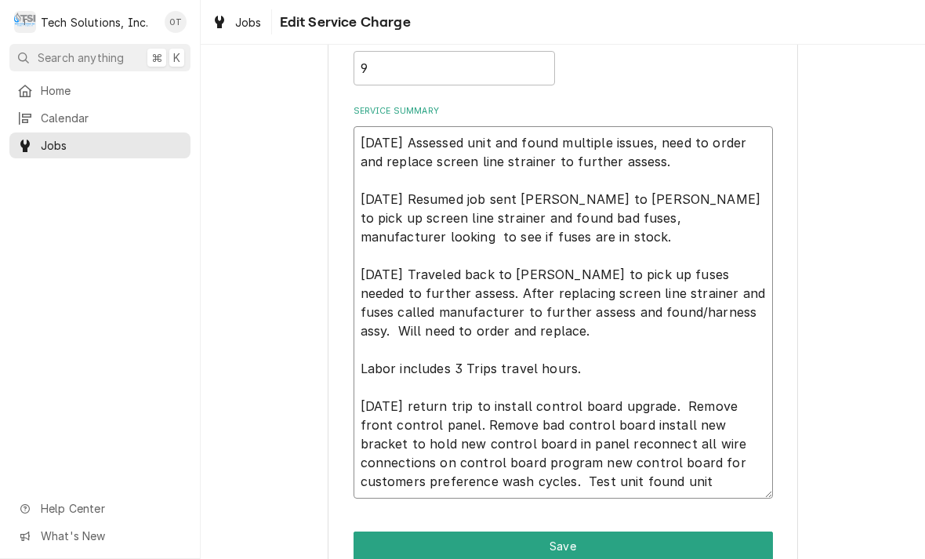
type textarea "x"
type textarea "8/21/25 Assessed unit and found multiple issues, need to order and replace scre…"
type textarea "x"
type textarea "8/21/25 Assessed unit and found multiple issues, need to order and replace scre…"
type textarea "x"
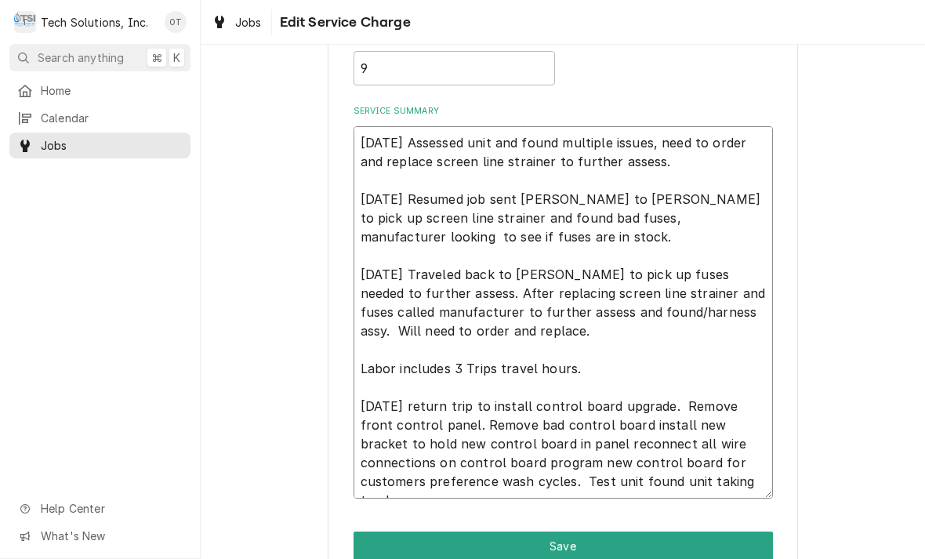
type textarea "8/21/25 Assessed unit and found multiple issues, need to order and replace scre…"
type textarea "x"
type textarea "8/21/25 Assessed unit and found multiple issues, need to order and replace scre…"
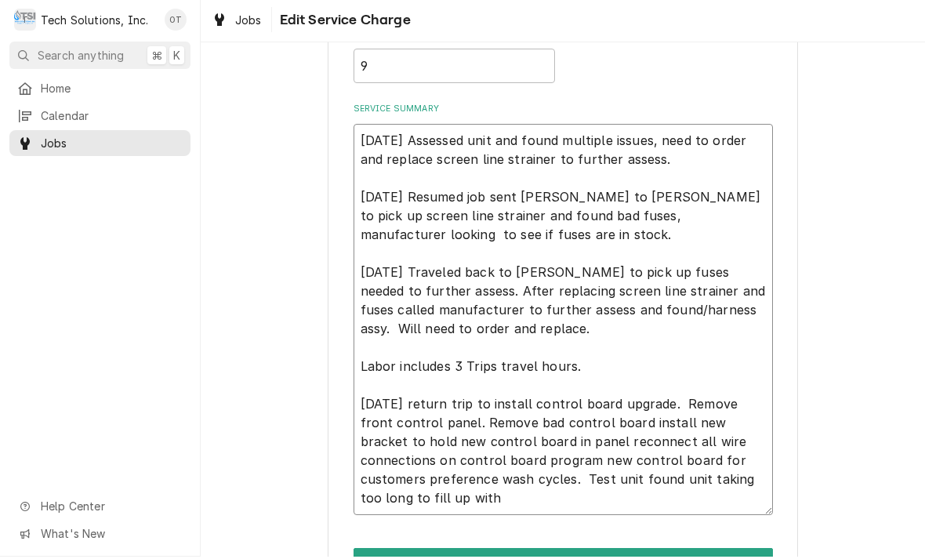
type textarea "x"
type textarea "8/21/25 Assessed unit and found multiple issues, need to order and replace scre…"
type textarea "x"
type textarea "8/21/25 Assessed unit and found multiple issues, need to order and replace scre…"
type textarea "x"
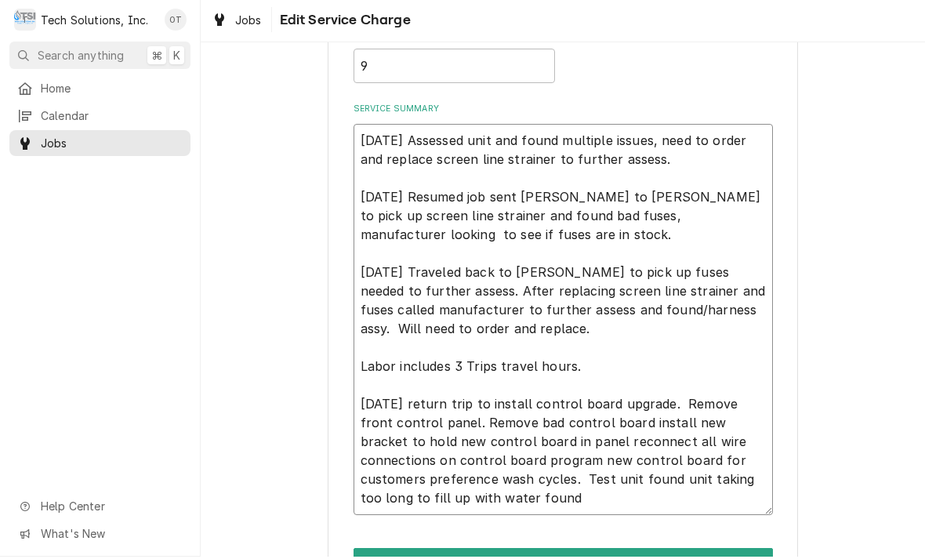
type textarea "8/21/25 Assessed unit and found multiple issues, need to order and replace scre…"
type textarea "x"
type textarea "8/21/25 Assessed unit and found multiple issues, need to order and replace scre…"
type textarea "x"
type textarea "8/21/25 Assessed unit and found multiple issues, need to order and replace scre…"
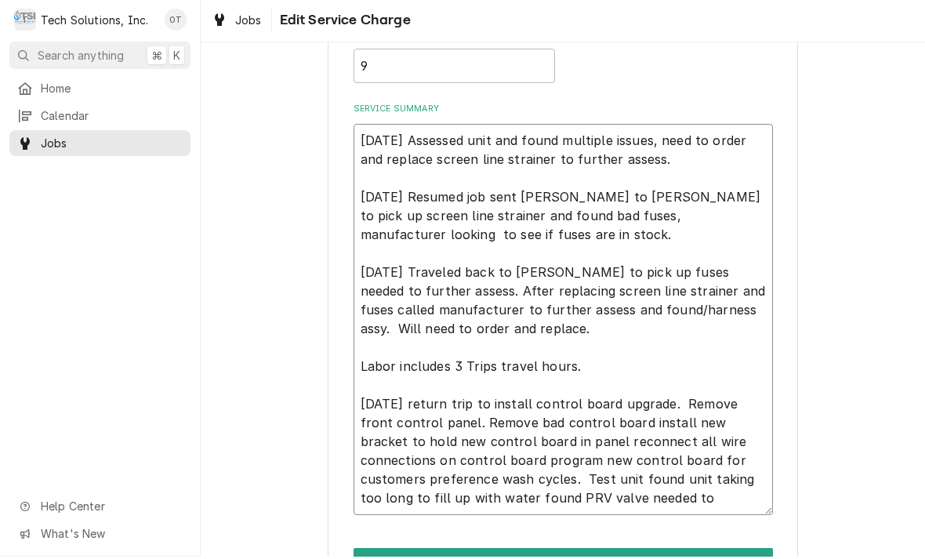
type textarea "x"
type textarea "8/21/25 Assessed unit and found multiple issues, need to order and replace scre…"
type textarea "x"
type textarea "8/21/25 Assessed unit and found multiple issues, need to order and replace scre…"
type textarea "x"
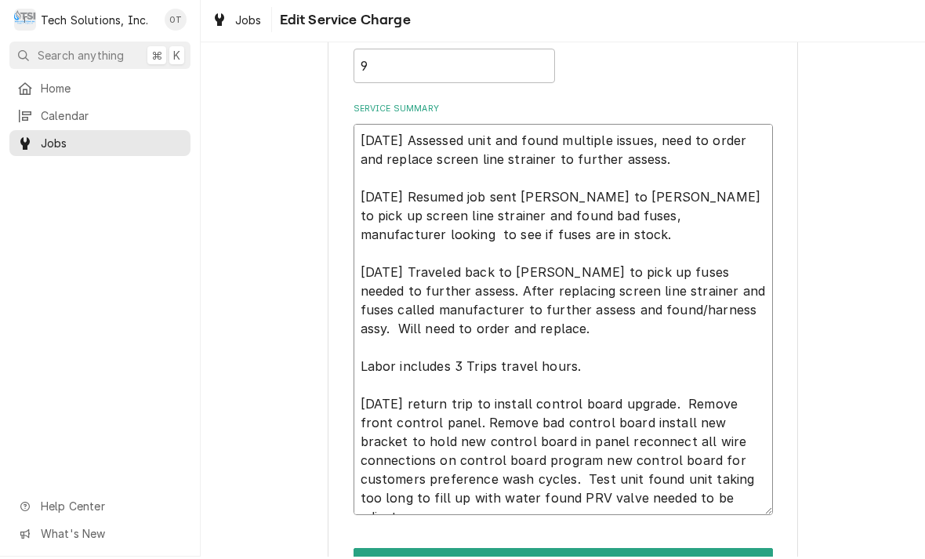
type textarea "8/21/25 Assessed unit and found multiple issues, need to order and replace scre…"
type textarea "x"
type textarea "8/21/25 Assessed unit and found multiple issues, need to order and replace scre…"
type textarea "x"
type textarea "8/21/25 Assessed unit and found multiple issues, need to order and replace scre…"
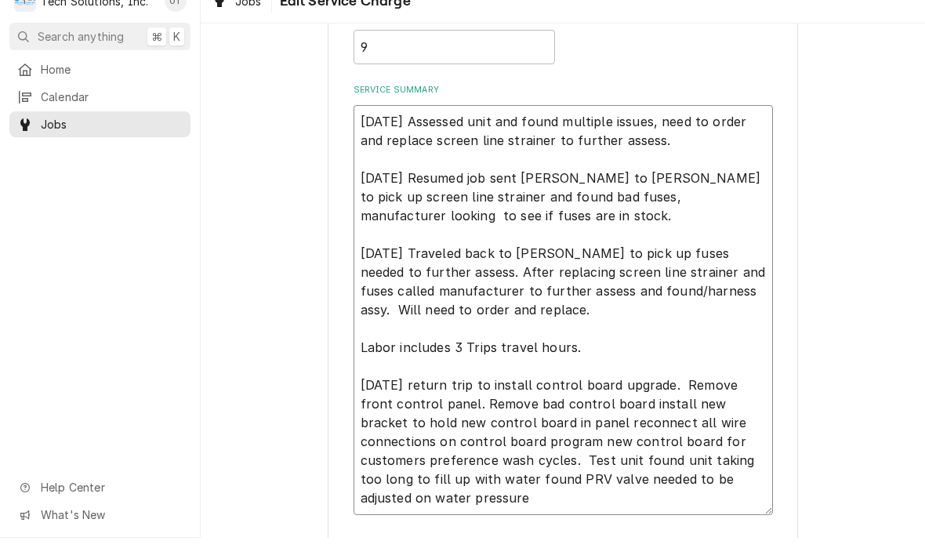
type textarea "x"
type textarea "8/21/25 Assessed unit and found multiple issues, need to order and replace scre…"
type textarea "x"
type textarea "8/21/25 Assessed unit and found multiple issues, need to order and replace scre…"
type textarea "x"
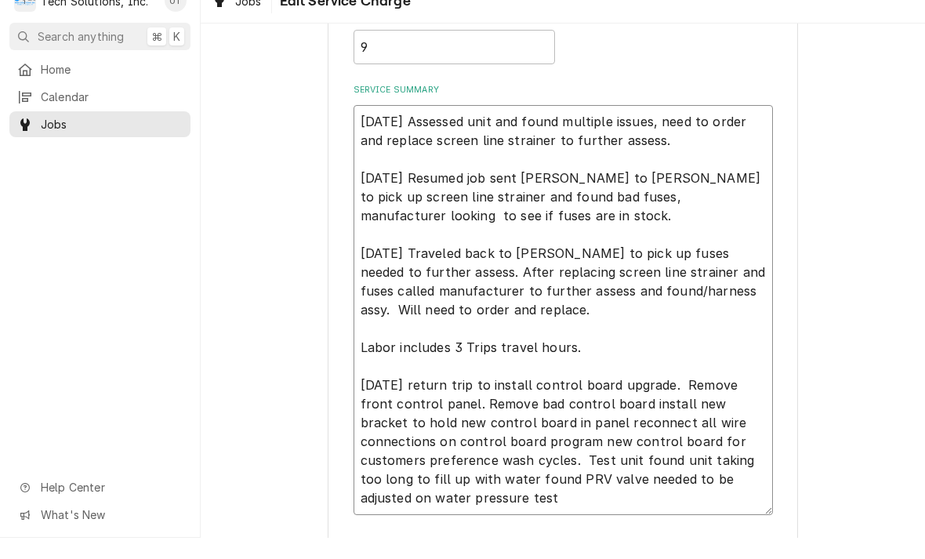
type textarea "8/21/25 Assessed unit and found multiple issues, need to order and replace scre…"
type textarea "x"
type textarea "8/21/25 Assessed unit and found multiple issues, need to order and replace scre…"
type textarea "x"
type textarea "8/21/25 Assessed unit and found multiple issues, need to order and replace scre…"
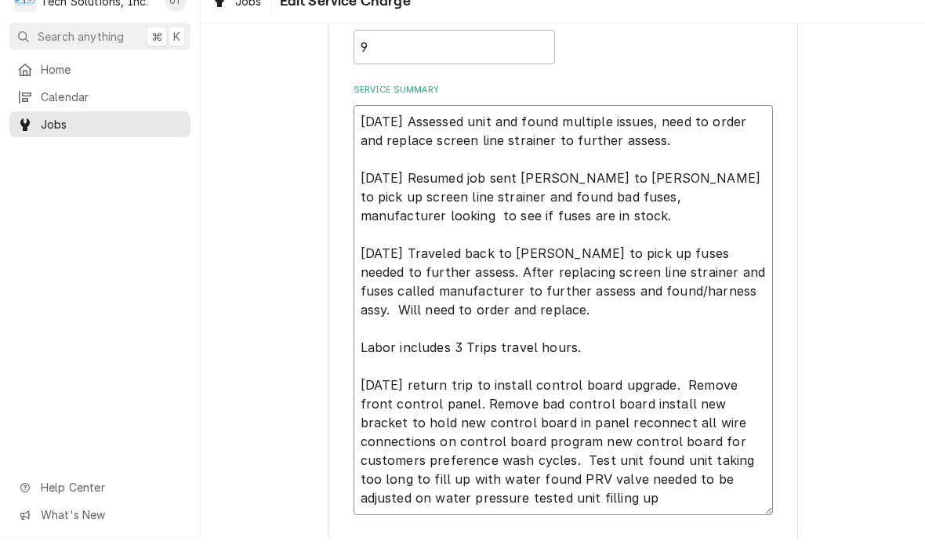
type textarea "x"
type textarea "8/21/25 Assessed unit and found multiple issues, need to order and replace scre…"
type textarea "x"
type textarea "8/21/25 Assessed unit and found multiple issues, need to order and replace scre…"
type textarea "x"
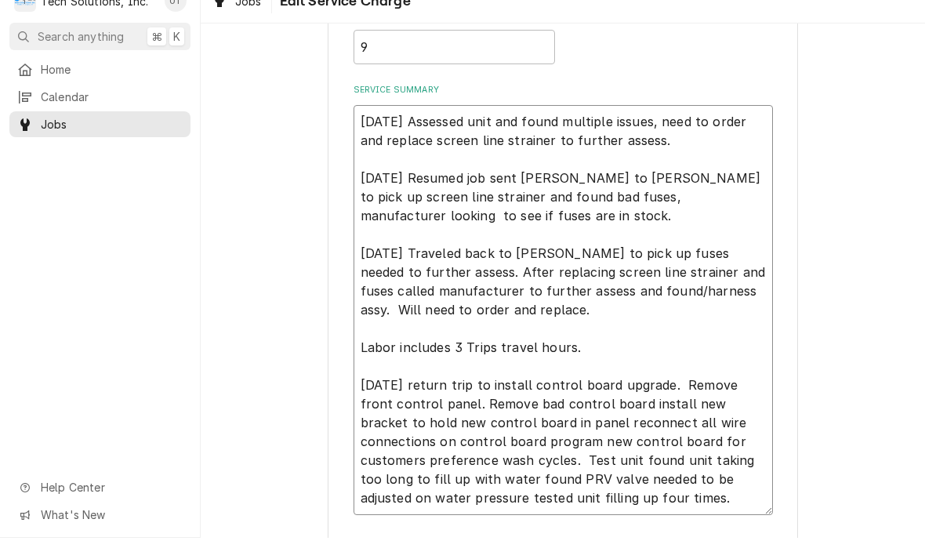
type textarea "8/21/25 Assessed unit and found multiple issues, need to order and replace scre…"
type textarea "x"
type textarea "8/21/25 Assessed unit and found multiple issues, need to order and replace scre…"
type textarea "x"
type textarea "8/21/25 Assessed unit and found multiple issues, need to order and replace scre…"
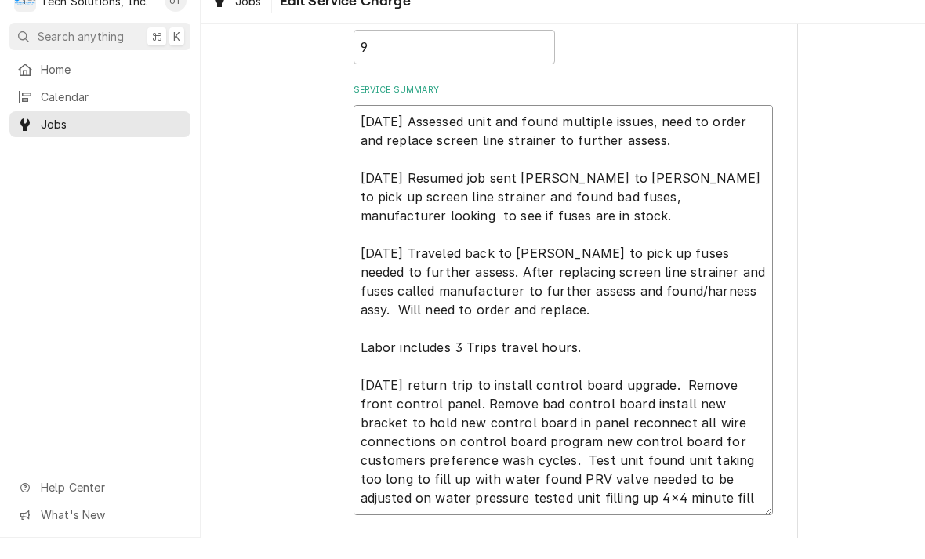
click at [579, 495] on textarea "8/21/25 Assessed unit and found multiple issues, need to order and replace scre…" at bounding box center [563, 331] width 419 height 410
type textarea "x"
type textarea "8/21/25 Assessed unit and found multiple issues, need to order and replace scre…"
type textarea "x"
type textarea "8/21/25 Assessed unit and found multiple issues, need to order and replace scre…"
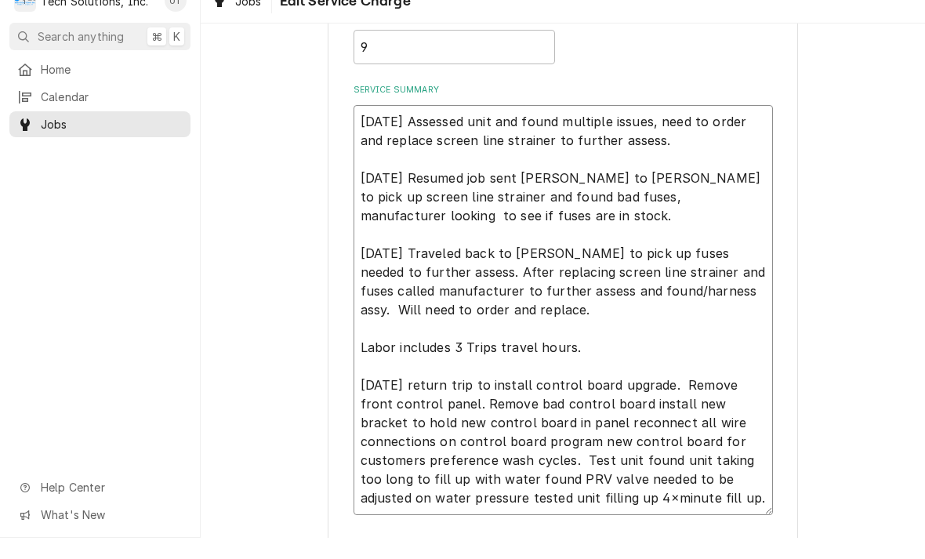
type textarea "x"
type textarea "8/21/25 Assessed unit and found multiple issues, need to order and replace scre…"
type textarea "x"
type textarea "8/21/25 Assessed unit and found multiple issues, need to order and replace scre…"
click at [655, 489] on textarea "8/21/25 Assessed unit and found multiple issues, need to order and replace scre…" at bounding box center [563, 331] width 419 height 410
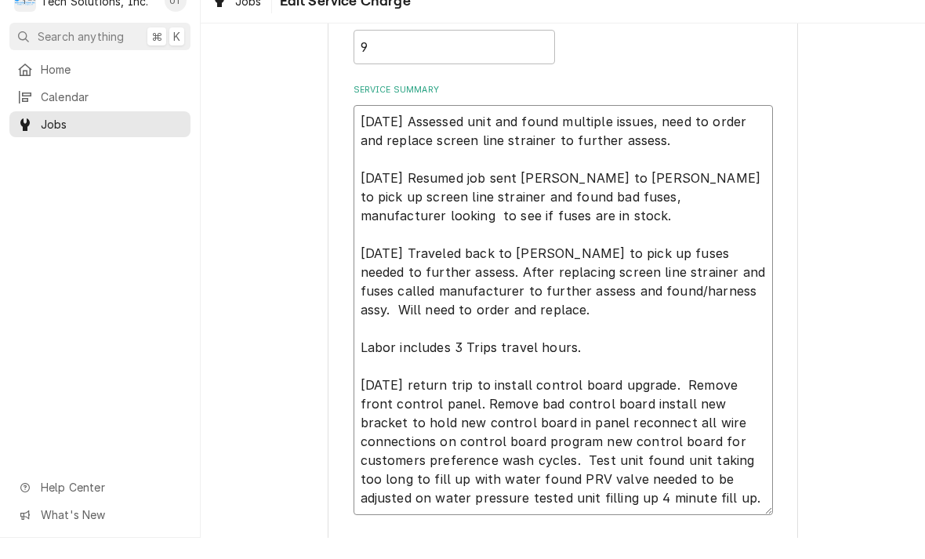
type textarea "x"
type textarea "8/21/25 Assessed unit and found multiple issues, need to order and replace scre…"
type textarea "x"
type textarea "8/21/25 Assessed unit and found multiple issues, need to order and replace scre…"
type textarea "x"
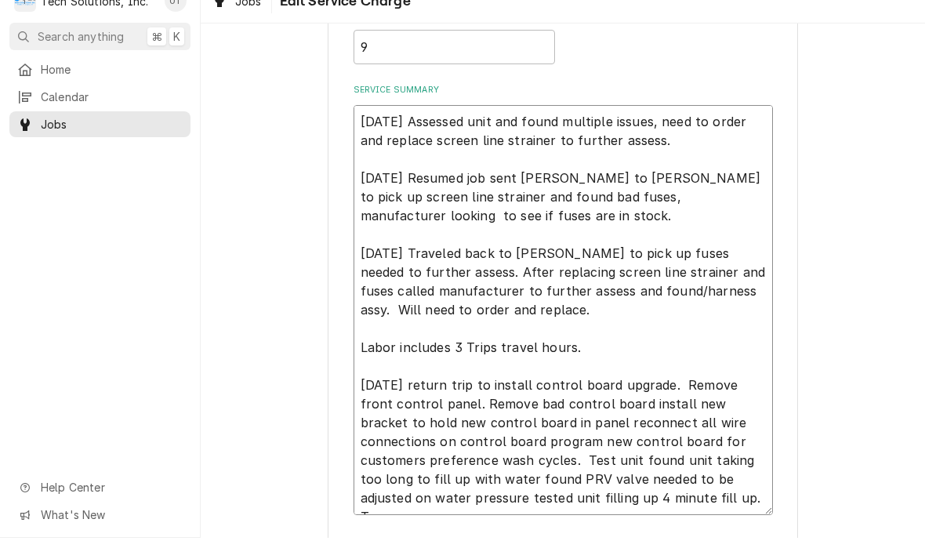
type textarea "8/21/25 Assessed unit and found multiple issues, need to order and replace scre…"
type textarea "x"
type textarea "8/21/25 Assessed unit and found multiple issues, need to order and replace scre…"
type textarea "x"
type textarea "8/21/25 Assessed unit and found multiple issues, need to order and replace scre…"
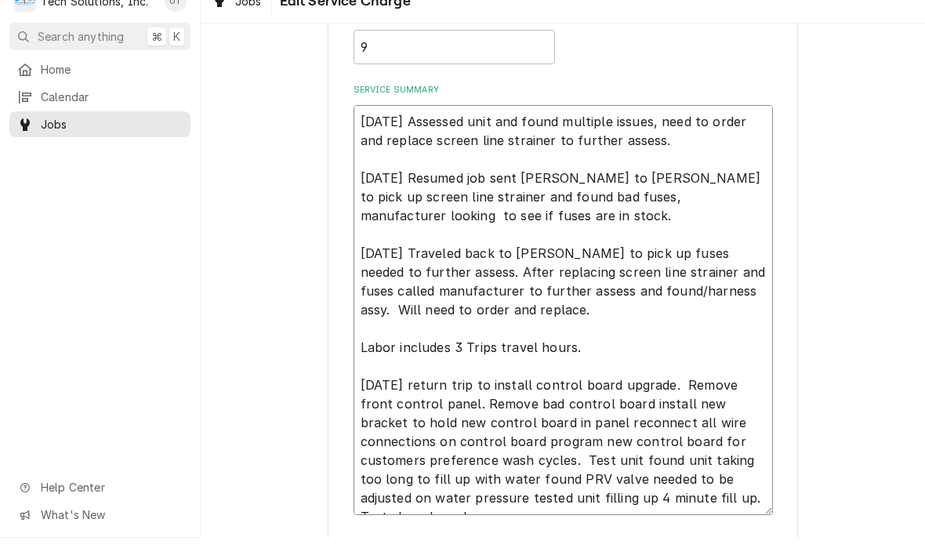
type textarea "x"
type textarea "8/21/25 Assessed unit and found multiple issues, need to order and replace scre…"
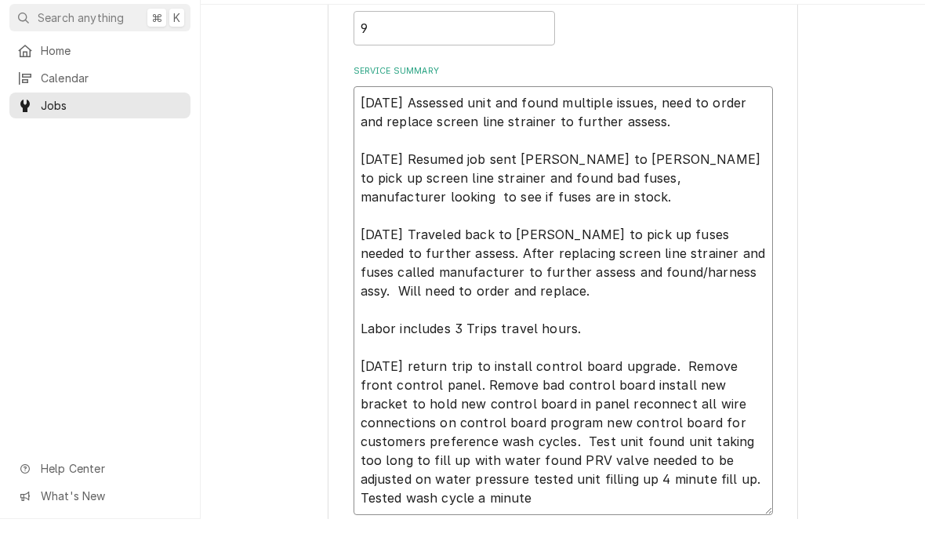
type textarea "x"
type textarea "8/21/25 Assessed unit and found multiple issues, need to order and replace scre…"
type textarea "x"
type textarea "8/21/25 Assessed unit and found multiple issues, need to order and replace scre…"
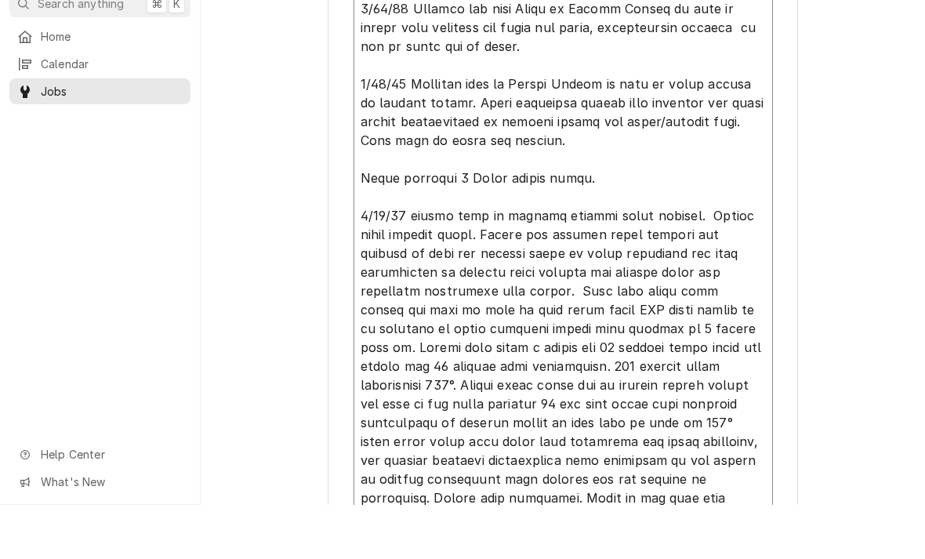
scroll to position [545, 0]
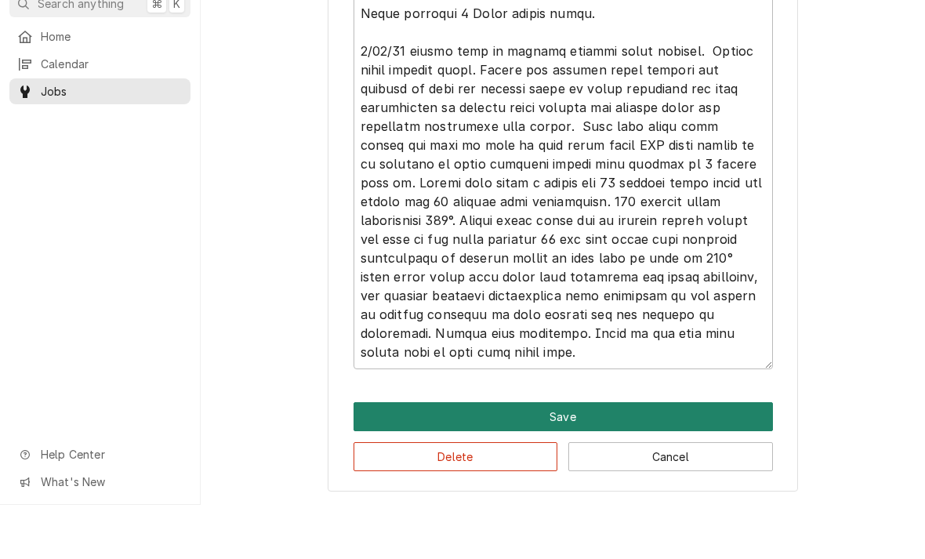
click at [560, 456] on button "Save" at bounding box center [563, 470] width 419 height 29
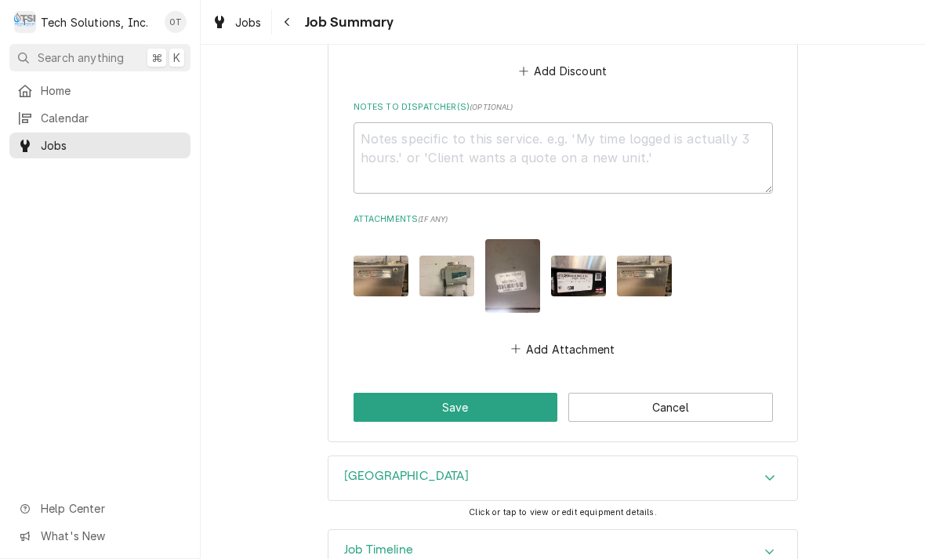
scroll to position [2415, 0]
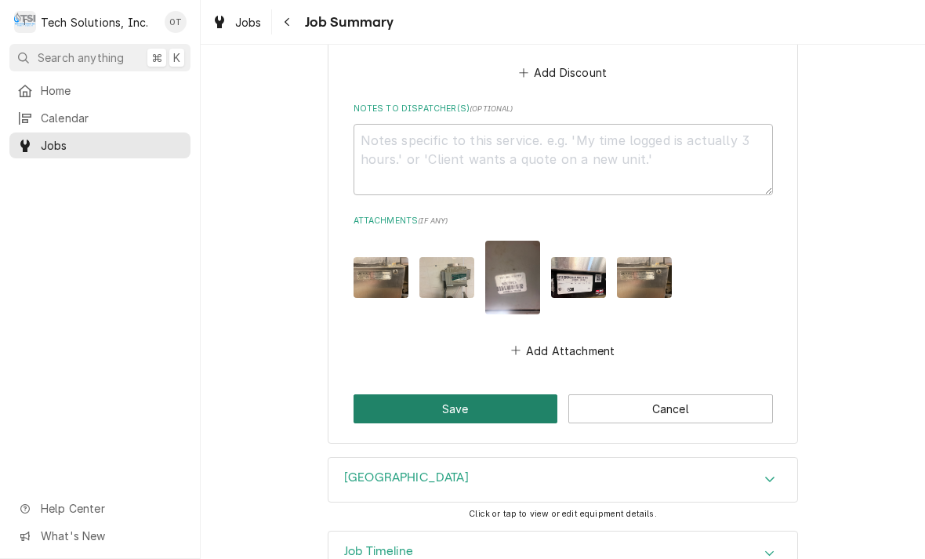
click at [455, 394] on button "Save" at bounding box center [456, 408] width 205 height 29
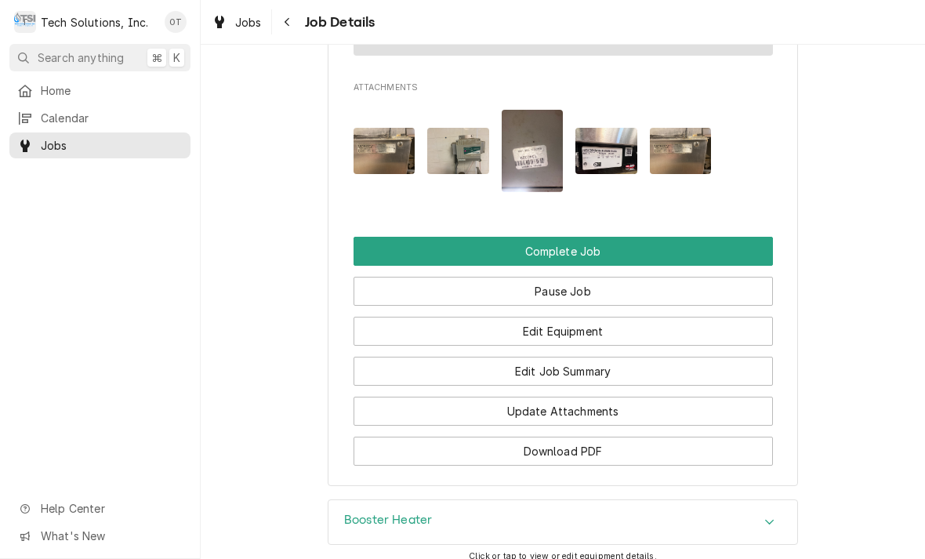
scroll to position [1317, 0]
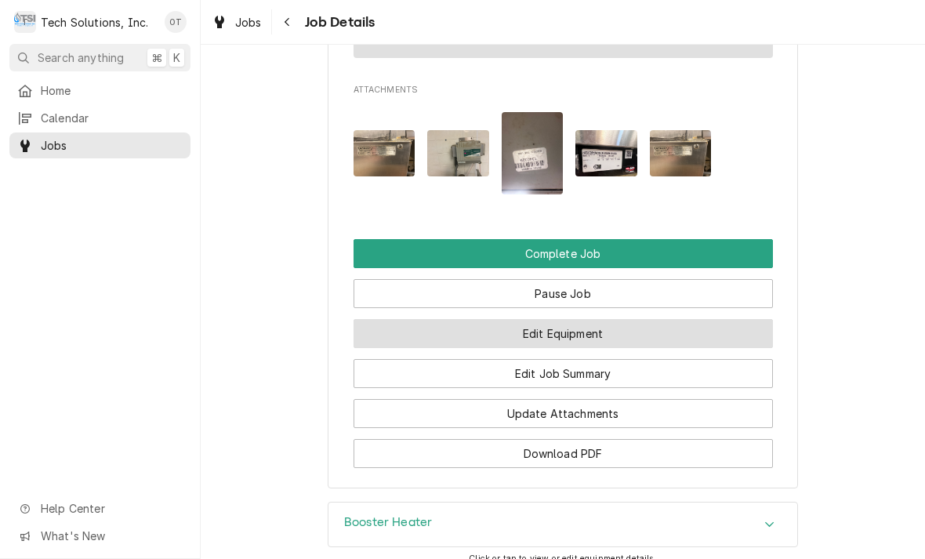
click at [560, 319] on button "Edit Equipment" at bounding box center [563, 333] width 419 height 29
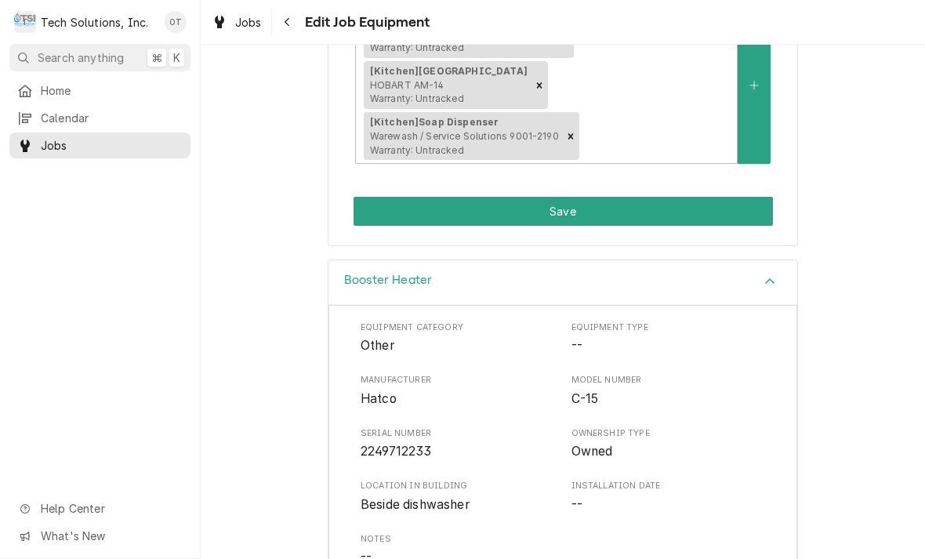
scroll to position [388, 0]
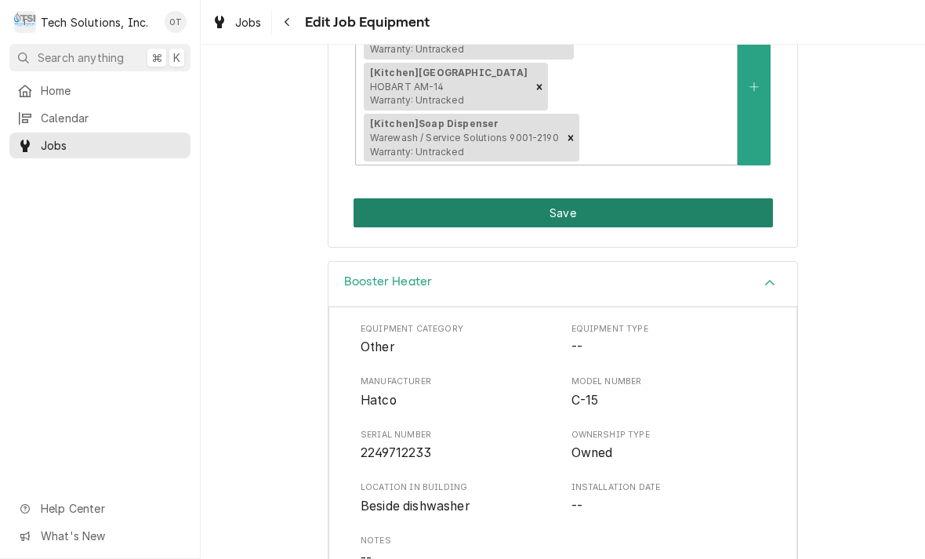
click at [561, 198] on button "Save" at bounding box center [563, 212] width 419 height 29
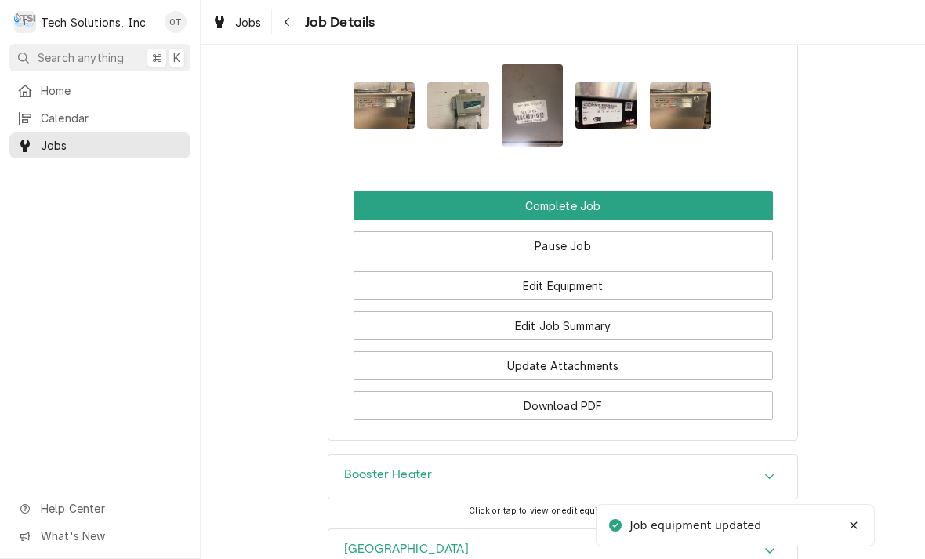
scroll to position [1352, 0]
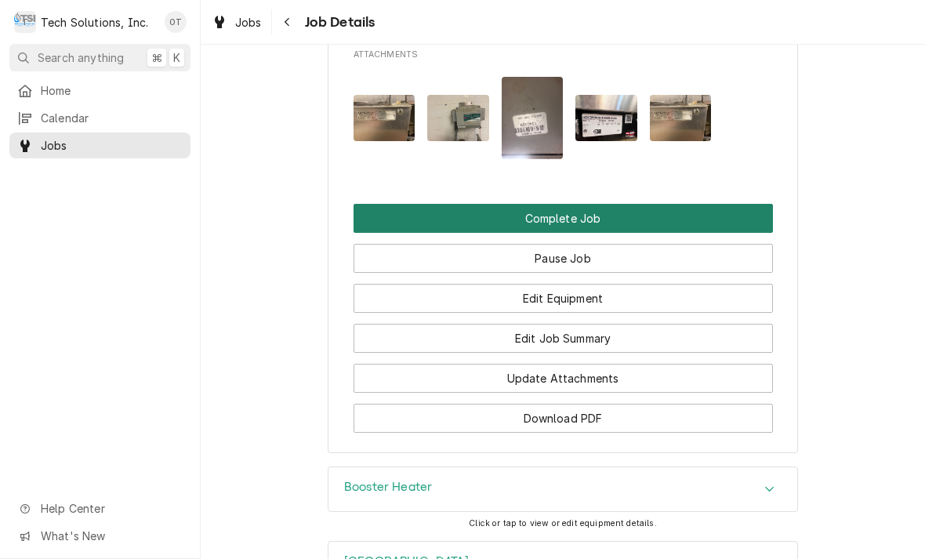
click at [560, 204] on button "Complete Job" at bounding box center [563, 218] width 419 height 29
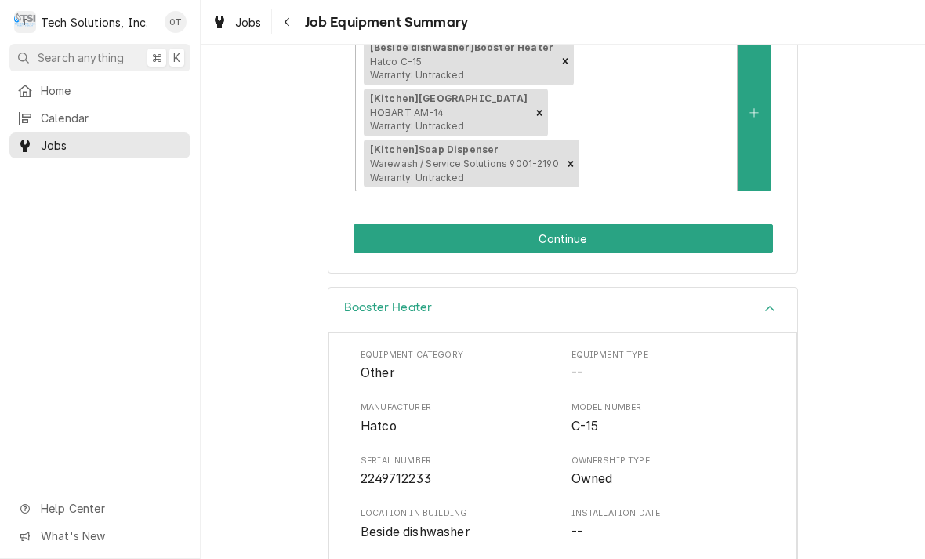
scroll to position [318, 0]
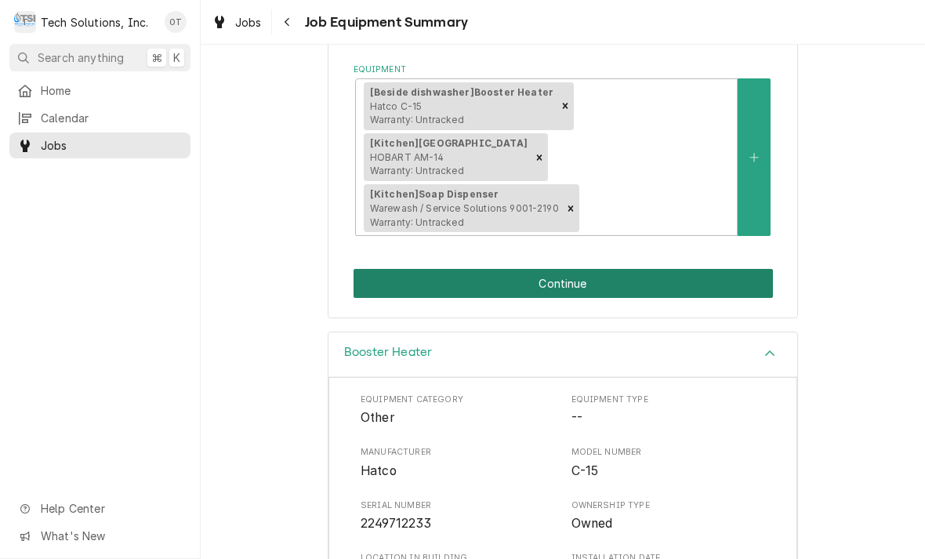
click at [563, 269] on button "Continue" at bounding box center [563, 283] width 419 height 29
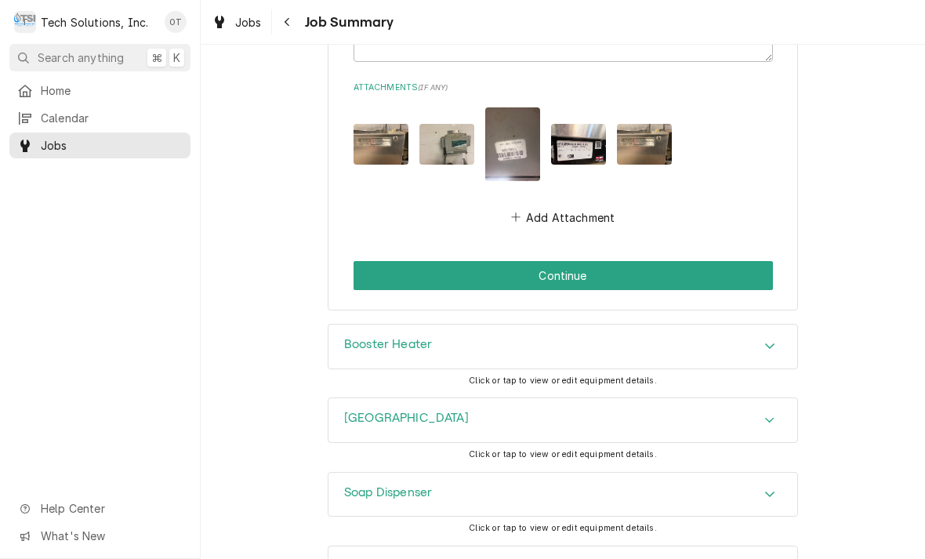
scroll to position [2547, 0]
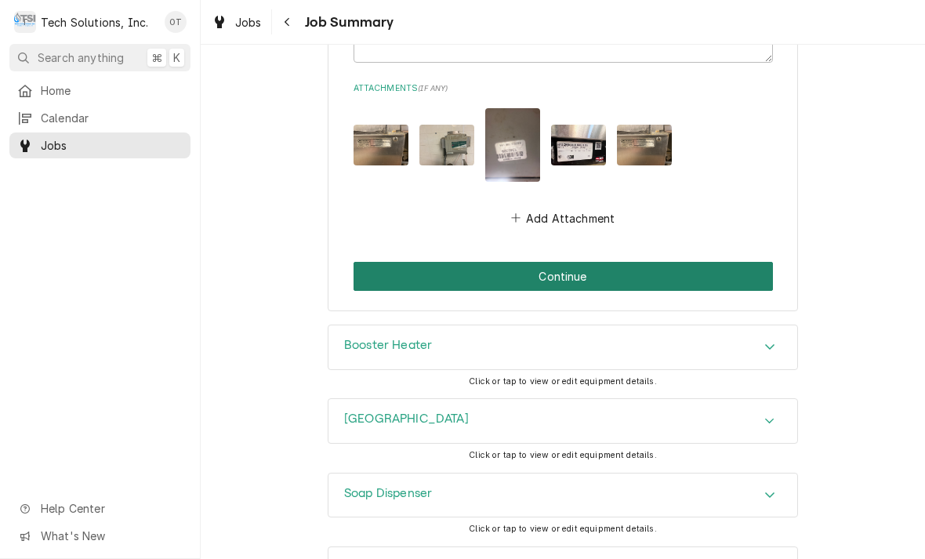
click at [554, 262] on button "Continue" at bounding box center [563, 276] width 419 height 29
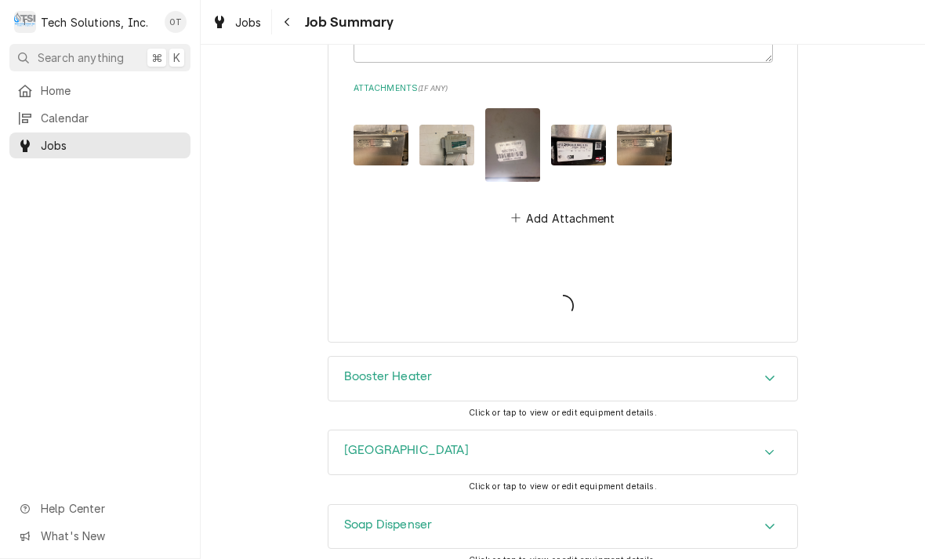
type textarea "x"
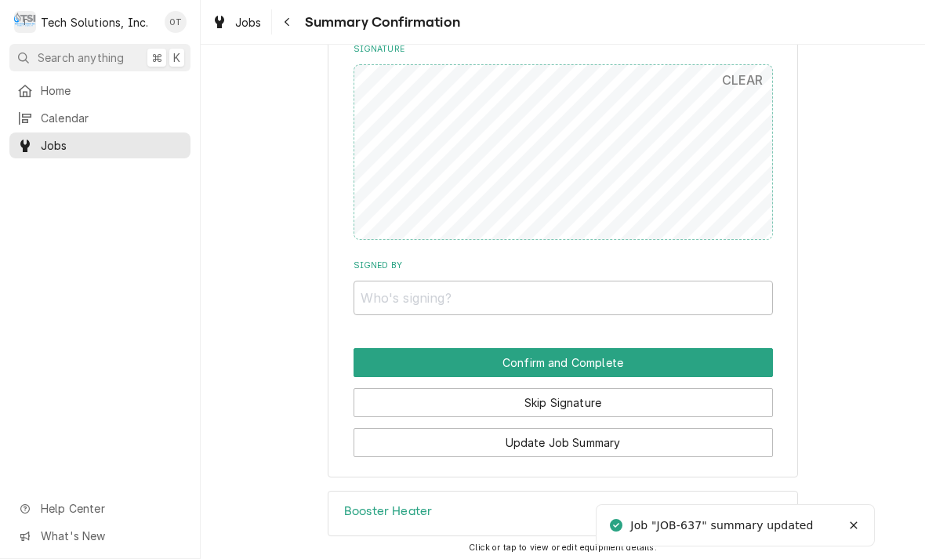
scroll to position [2057, 0]
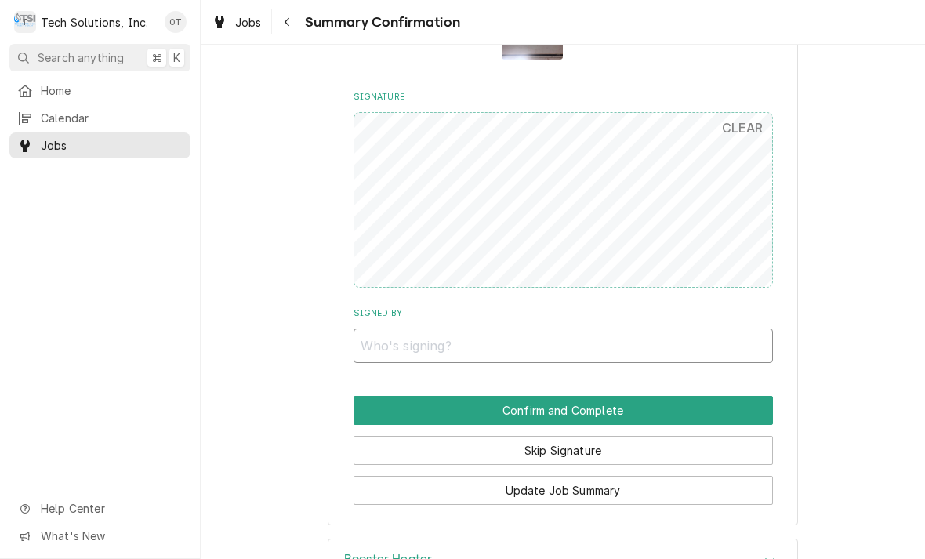
click at [413, 328] on input "Signed By" at bounding box center [563, 345] width 419 height 34
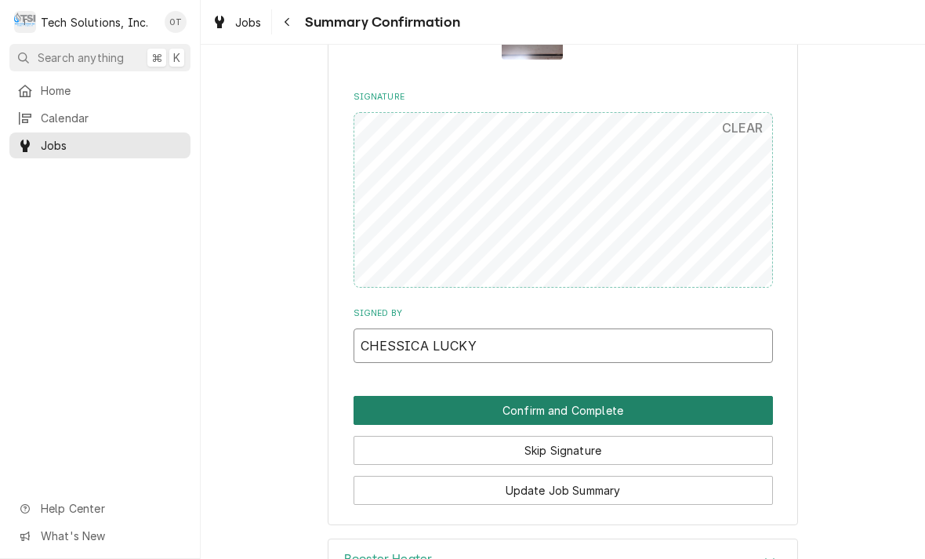
type input "CHESSICA LUCKY"
click at [563, 396] on button "Confirm and Complete" at bounding box center [563, 410] width 419 height 29
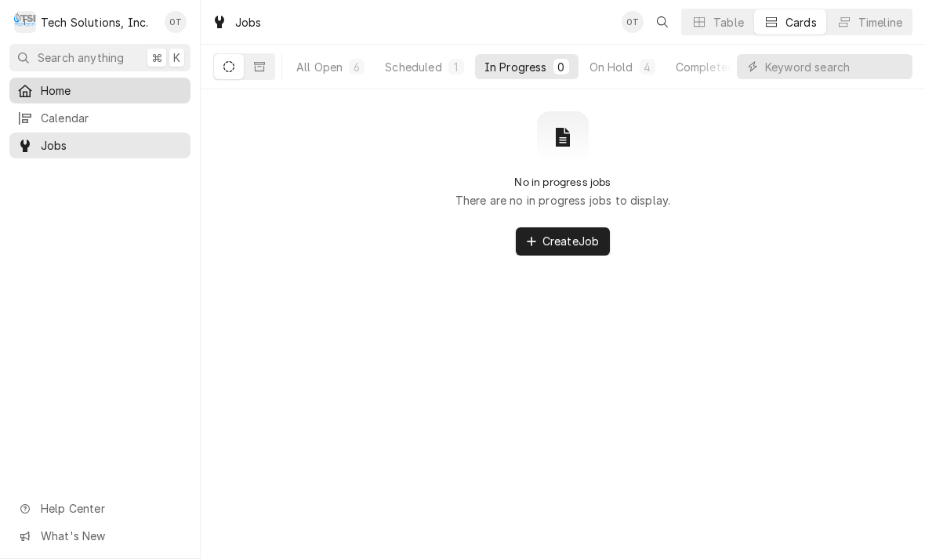
click at [61, 82] on span "Home" at bounding box center [112, 90] width 142 height 16
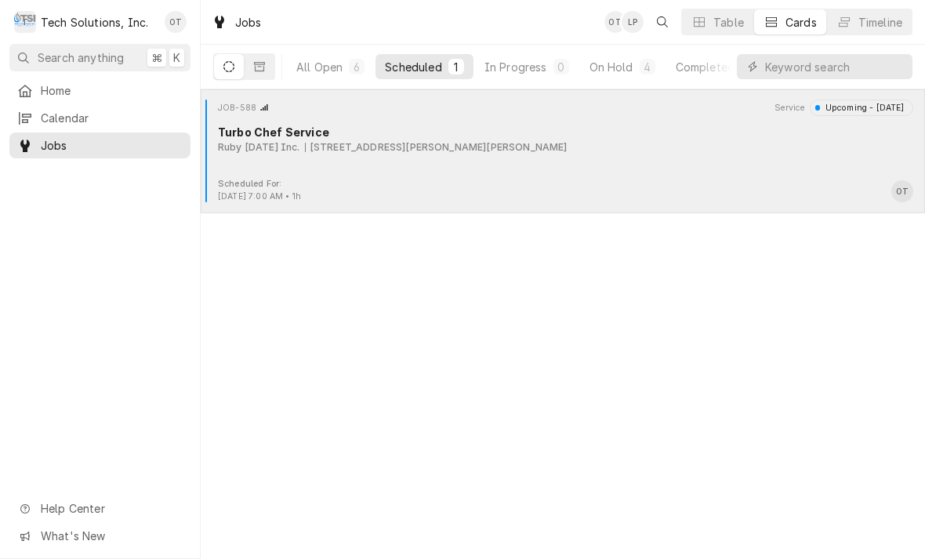
click at [400, 156] on div "JOB-588 Service Upcoming - [DATE] Turbo Chef Service Ruby [DATE] Inc. [STREET_A…" at bounding box center [563, 139] width 712 height 78
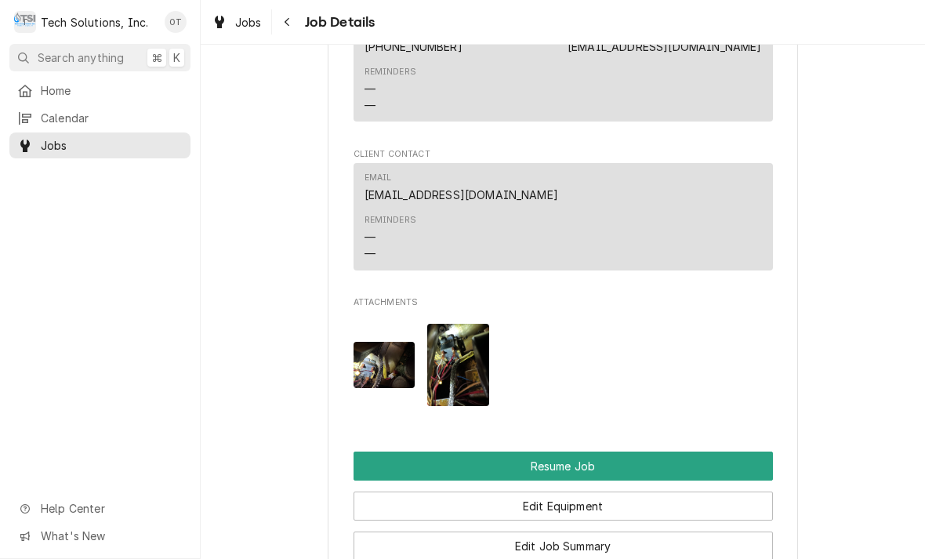
scroll to position [1690, 0]
